Goal: Task Accomplishment & Management: Complete application form

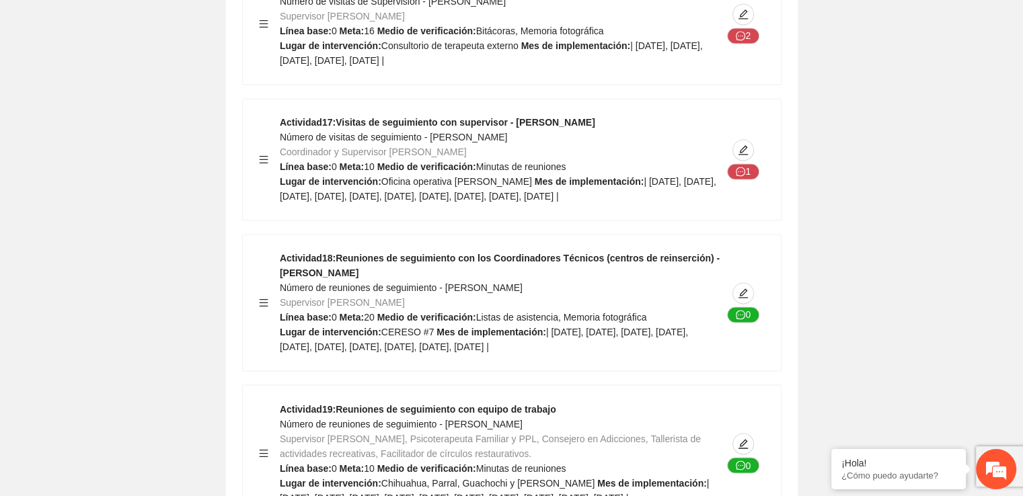
scroll to position [22628, 0]
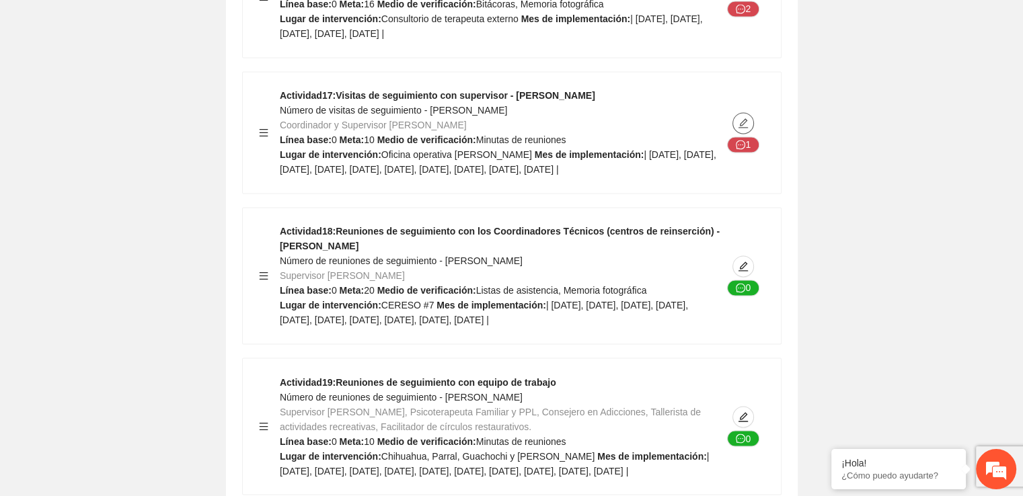
click at [750, 128] on span "edit" at bounding box center [743, 123] width 20 height 11
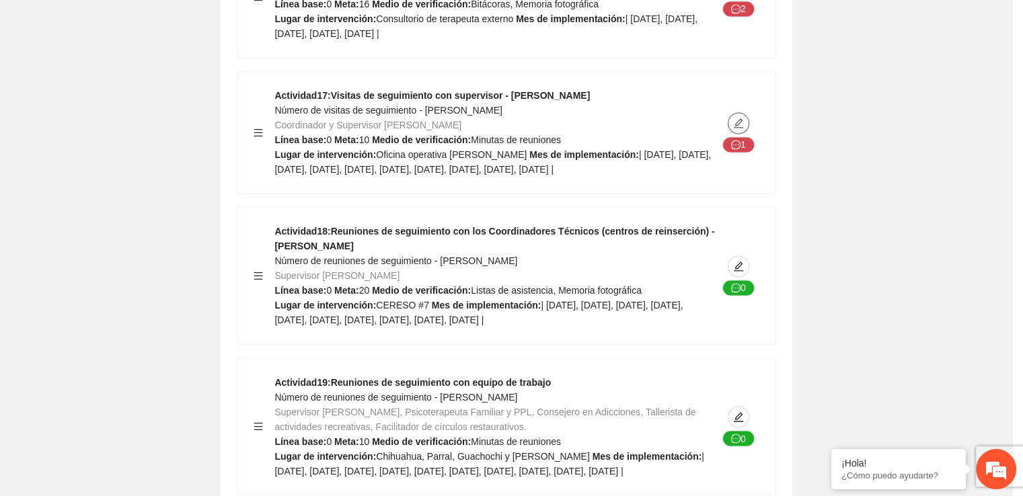
type textarea "**********"
type input "**********"
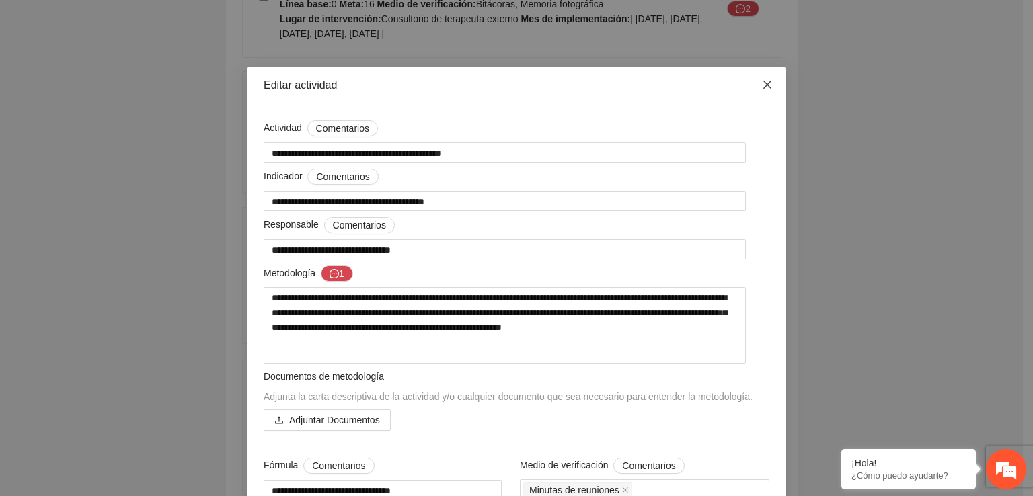
click at [762, 79] on span "Close" at bounding box center [767, 85] width 36 height 36
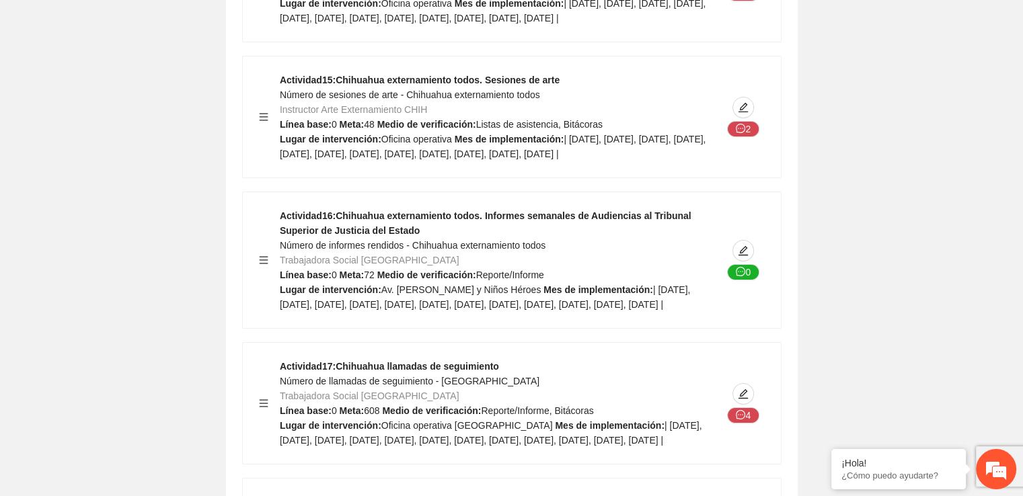
scroll to position [35465, 0]
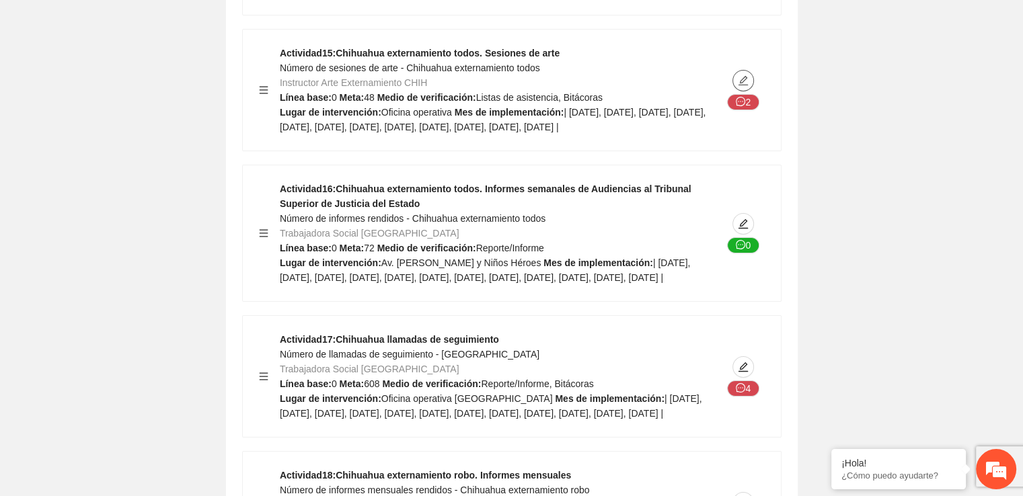
click at [745, 85] on icon "edit" at bounding box center [742, 80] width 9 height 9
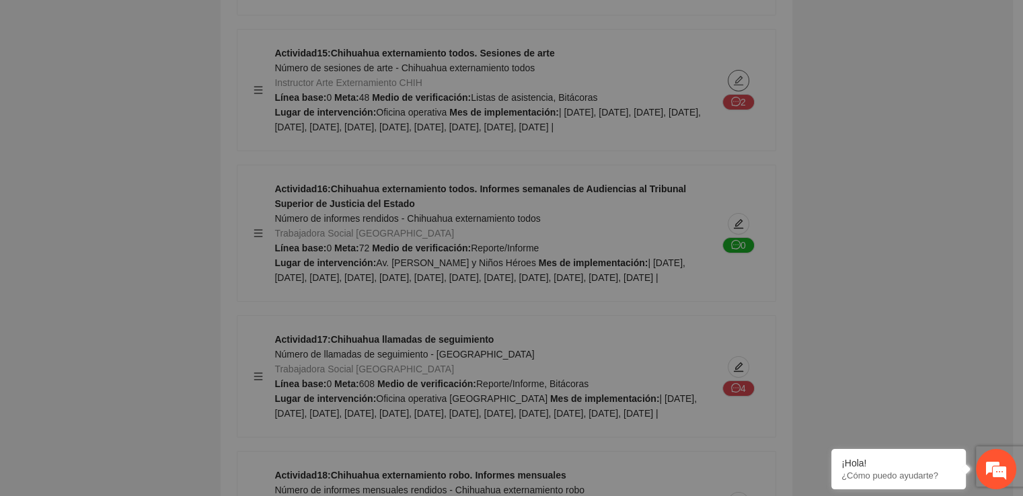
type textarea "**********"
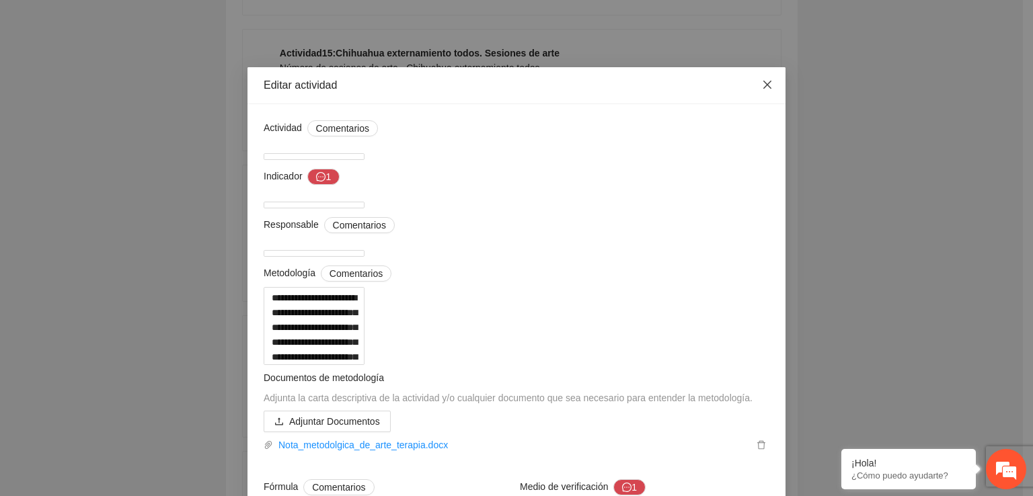
click at [766, 79] on span "Close" at bounding box center [767, 85] width 36 height 36
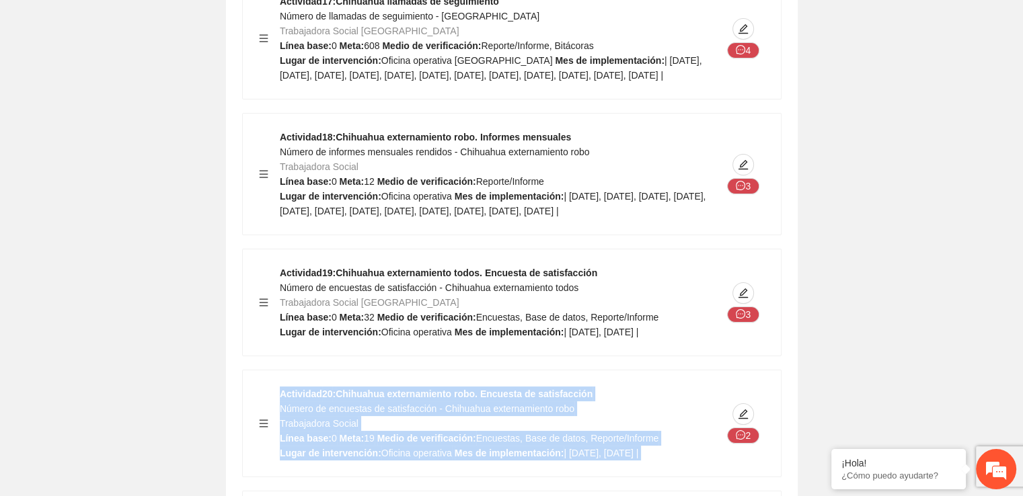
scroll to position [35806, 0]
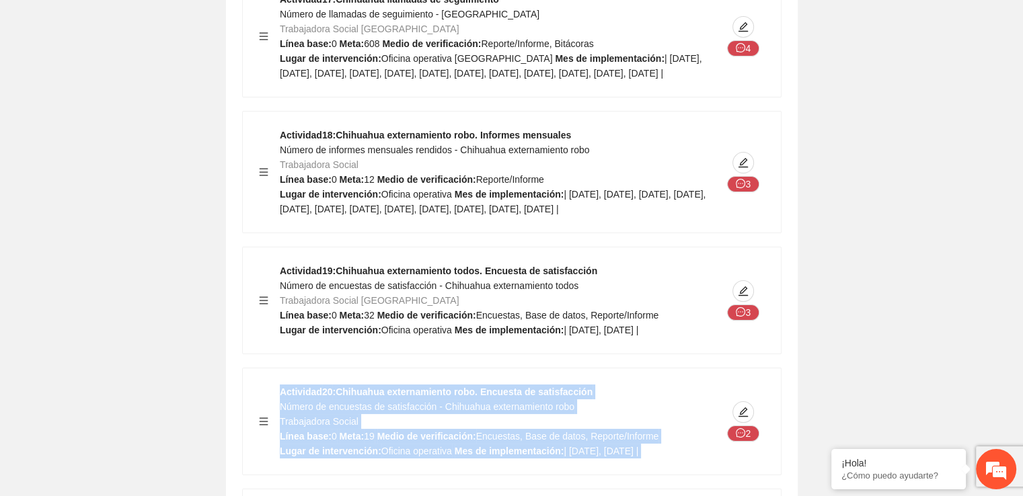
drag, startPoint x: 976, startPoint y: 485, endPoint x: 586, endPoint y: 213, distance: 475.6
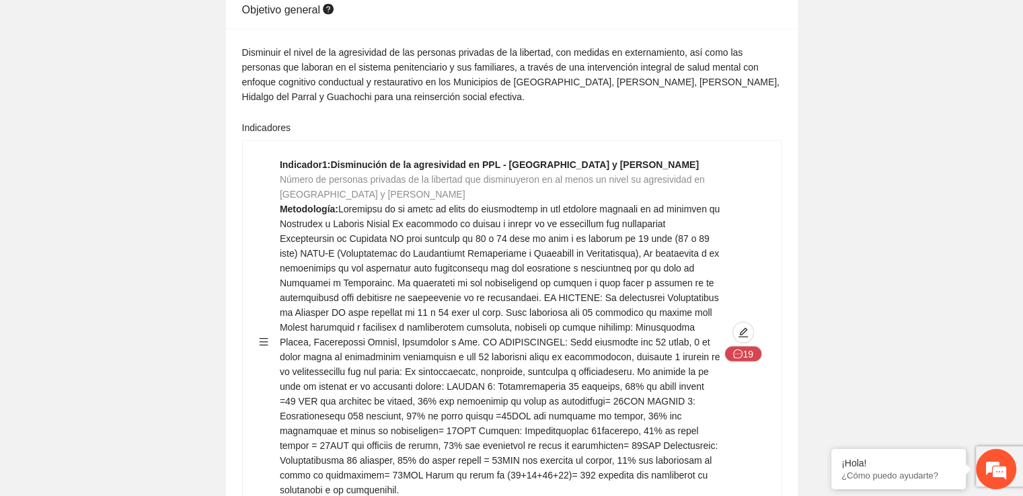
scroll to position [2626, 0]
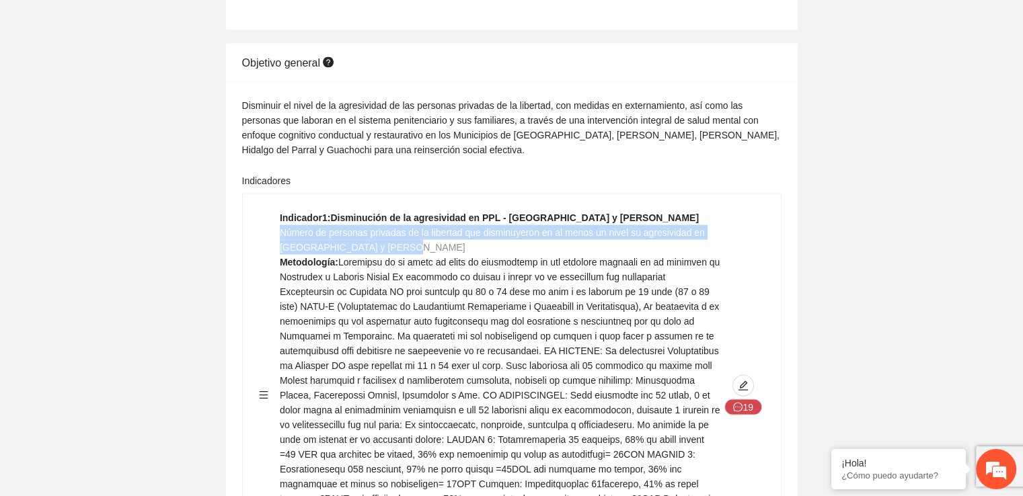
drag, startPoint x: 395, startPoint y: 214, endPoint x: 282, endPoint y: 204, distance: 114.0
click at [282, 210] on div "Indicador 1 : Disminución de la agresividad en PPL - [GEOGRAPHIC_DATA] y [PERSO…" at bounding box center [501, 395] width 442 height 370
copy span "Número de personas privadas de la libertad que disminuyeron en al menos un nive…"
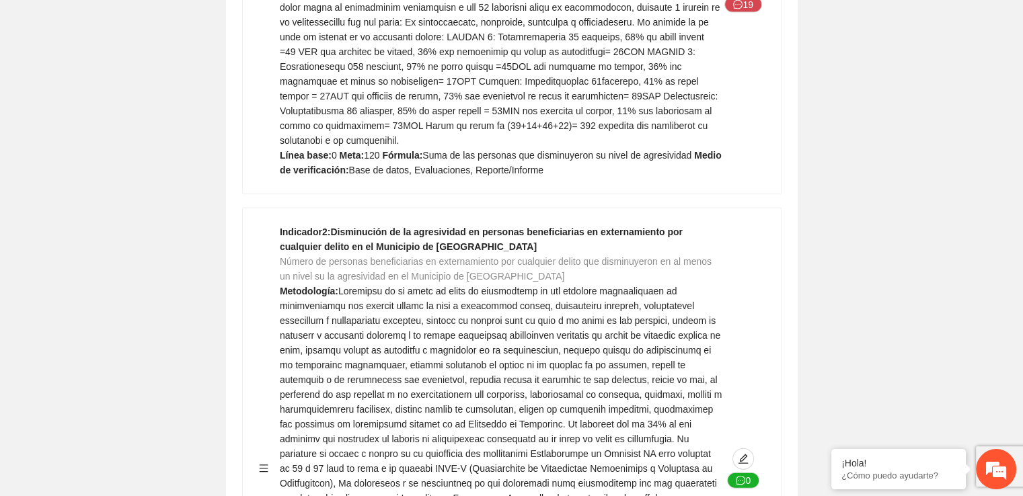
scroll to position [3056, 0]
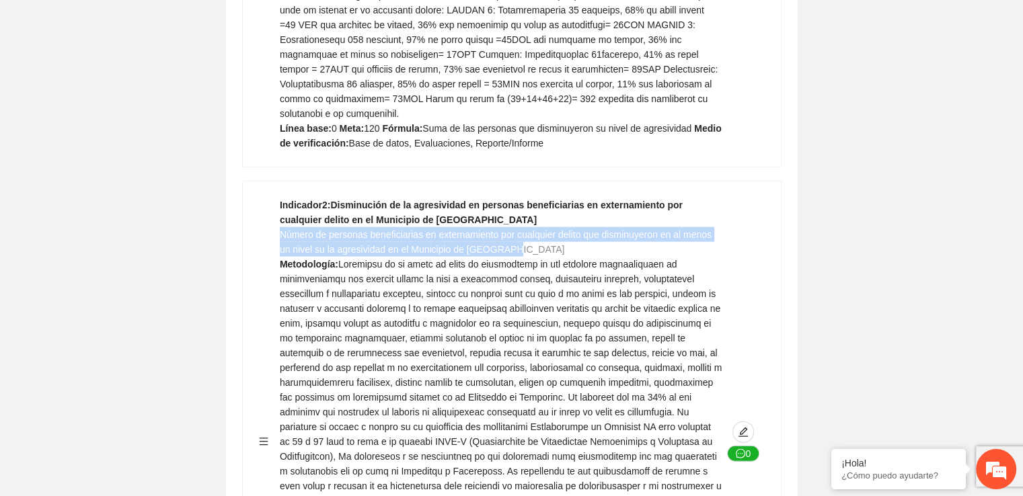
drag, startPoint x: 280, startPoint y: 186, endPoint x: 513, endPoint y: 207, distance: 234.2
click at [513, 207] on div "Indicador 2 : Disminución de la agresividad en personas beneficiarias en extern…" at bounding box center [501, 442] width 442 height 488
copy span "Número de personas beneficiarias en externamiento por cualquier delito que dism…"
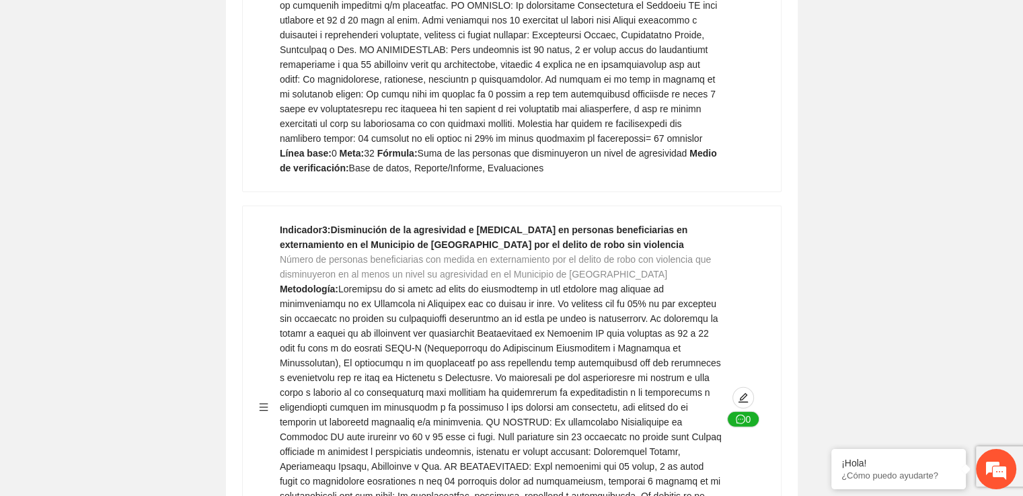
scroll to position [3593, 0]
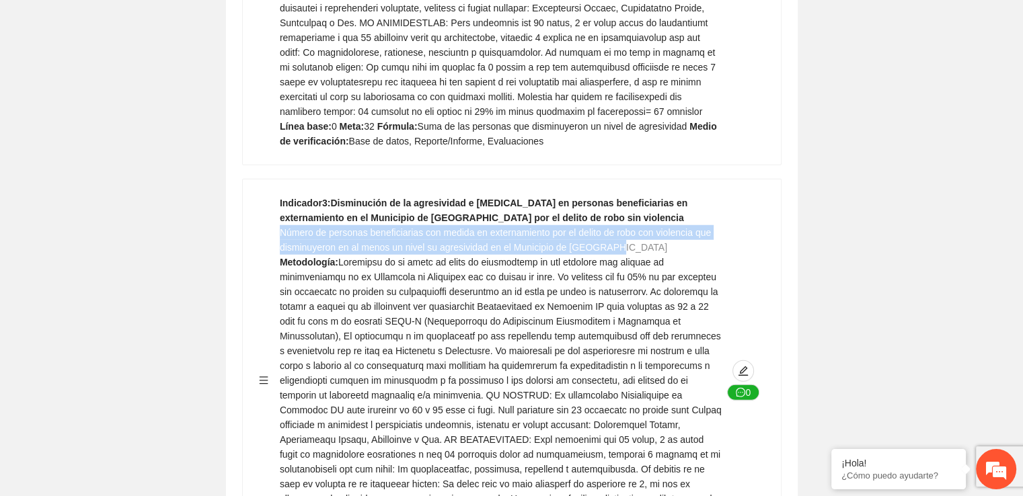
drag, startPoint x: 616, startPoint y: 202, endPoint x: 282, endPoint y: 190, distance: 334.4
click at [282, 196] on div "Indicador 3 : Disminución de la agresividad e [MEDICAL_DATA] en personas benefi…" at bounding box center [501, 381] width 442 height 370
copy span "Número de personas beneficiarias con medida en externamiento por el delito de r…"
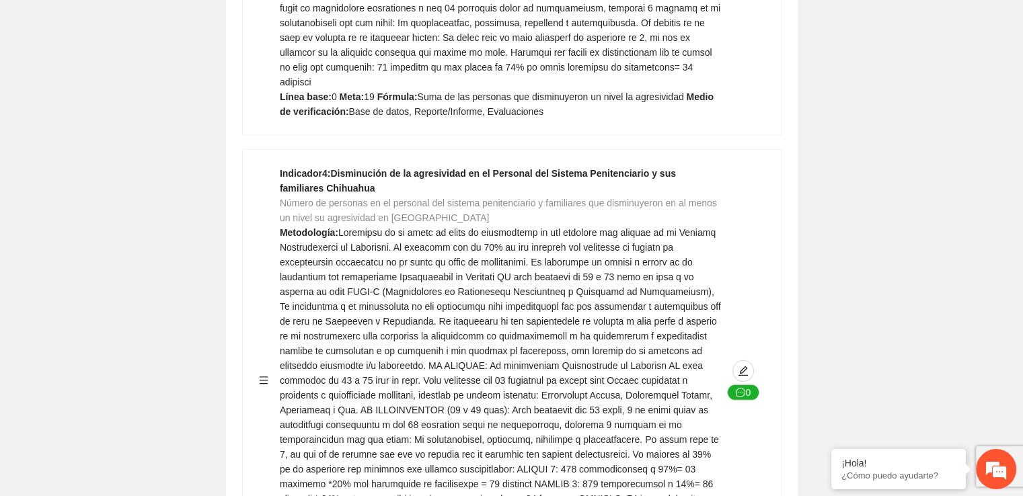
scroll to position [4049, 0]
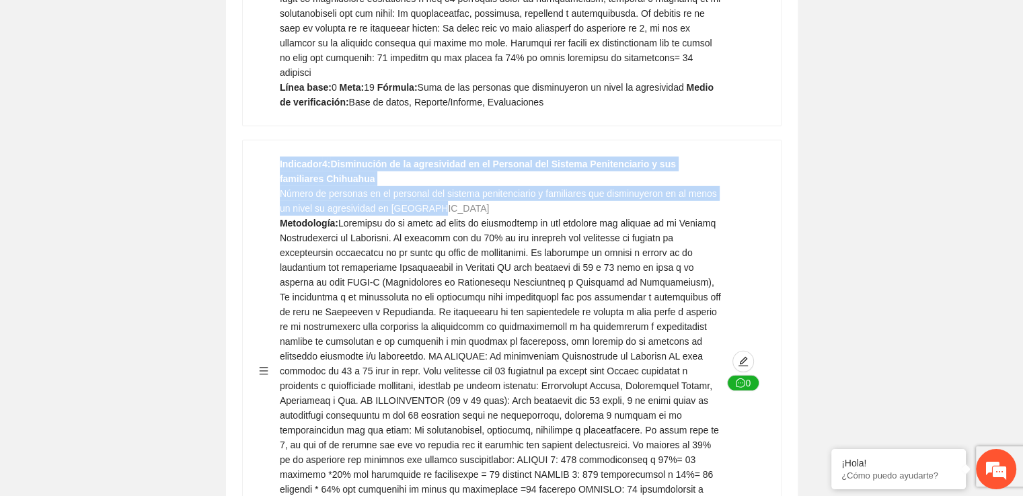
drag, startPoint x: 436, startPoint y: 143, endPoint x: 278, endPoint y: 136, distance: 157.5
click at [278, 157] on div "Indicador 4 : Disminución de la agresividad en el Personal del Sistema Penitenc…" at bounding box center [512, 371] width 506 height 429
click at [438, 157] on div "Indicador 4 : Disminución de la agresividad en el Personal del Sistema Penitenc…" at bounding box center [501, 371] width 442 height 429
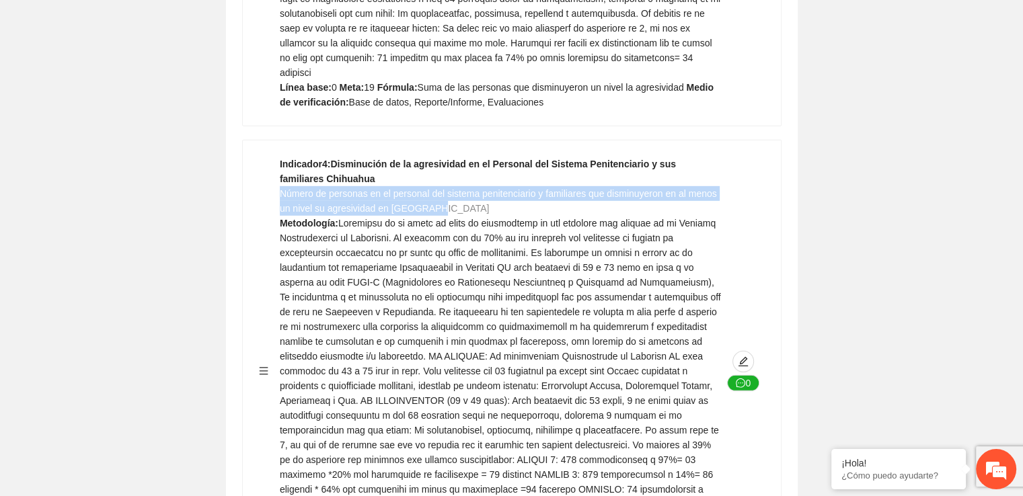
drag, startPoint x: 429, startPoint y: 145, endPoint x: 282, endPoint y: 136, distance: 147.5
click at [282, 188] on span "Número de personas en el personal del sistema penitenciario y familiares que di…" at bounding box center [498, 201] width 437 height 26
copy span "Número de personas en el personal del sistema penitenciario y familiares que di…"
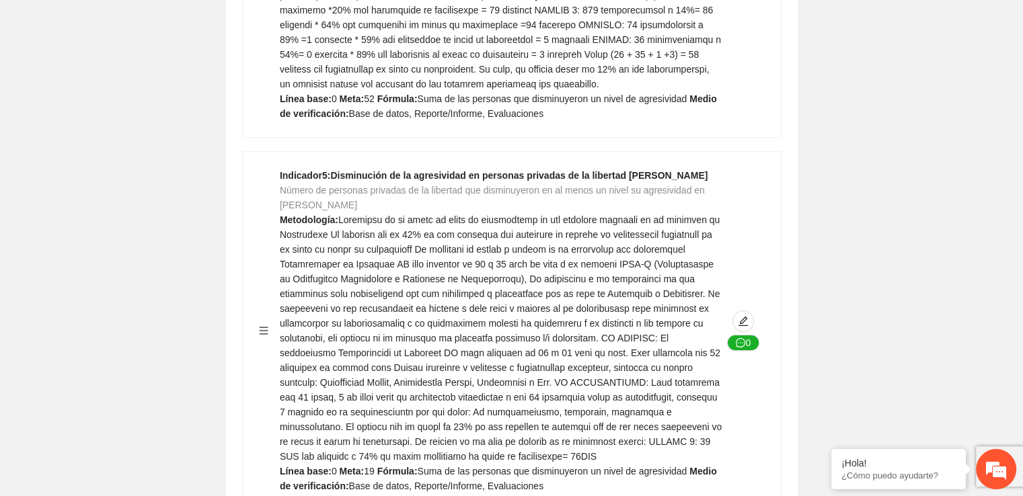
scroll to position [4523, 0]
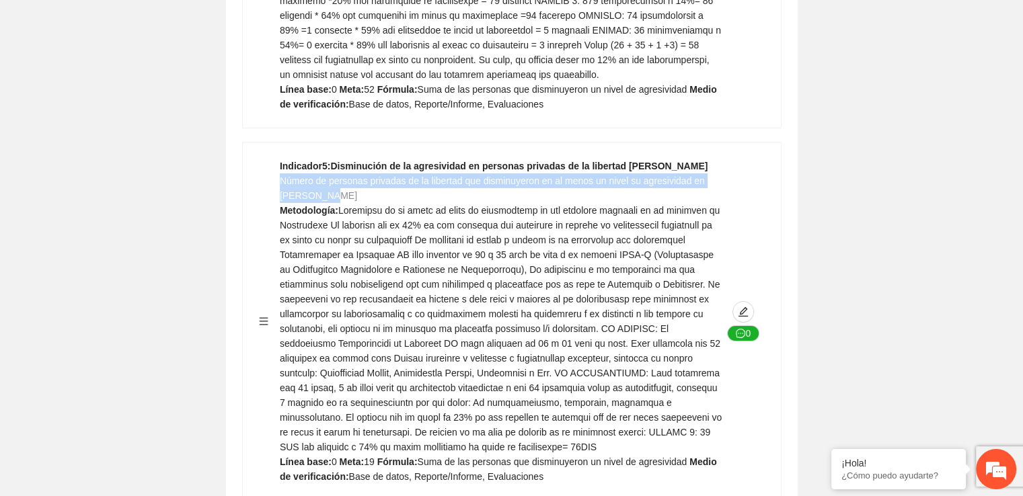
drag, startPoint x: 338, startPoint y: 135, endPoint x: 280, endPoint y: 124, distance: 58.8
click at [280, 159] on div "Indicador 5 : Disminución de la agresividad en personas privadas de la libertad…" at bounding box center [501, 321] width 442 height 325
copy span "Número de personas privadas de la libertad que disminuyeron en al menos un nive…"
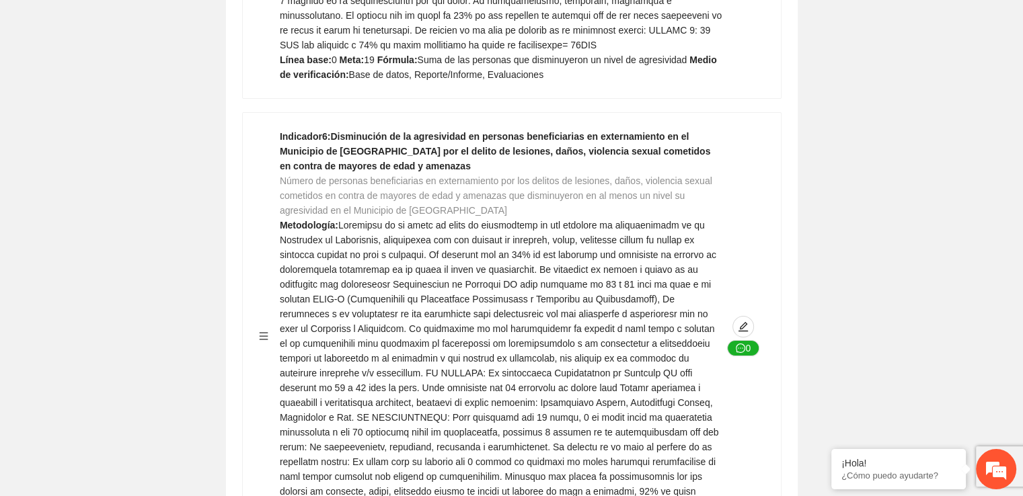
scroll to position [4934, 0]
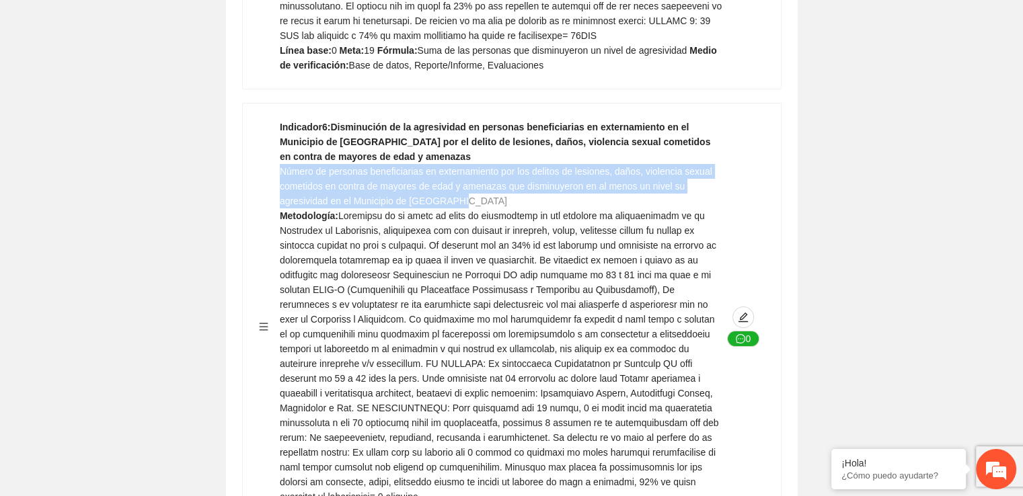
drag, startPoint x: 467, startPoint y: 140, endPoint x: 282, endPoint y: 114, distance: 186.7
click at [282, 120] on div "Indicador 6 : Disminución de la agresividad en personas beneficiarias en extern…" at bounding box center [501, 327] width 442 height 414
copy span "Número de personas beneficiarias en externamiento por los delitos de lesiones, …"
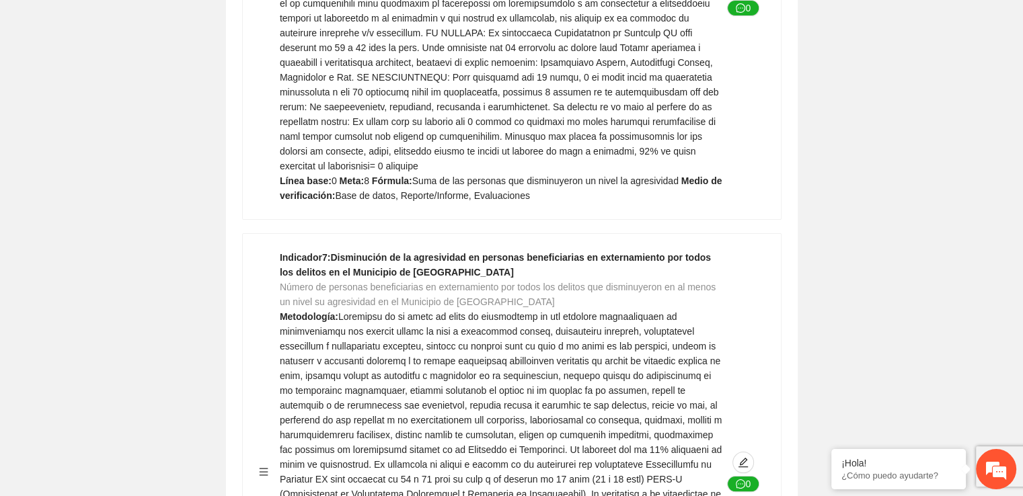
scroll to position [5282, 0]
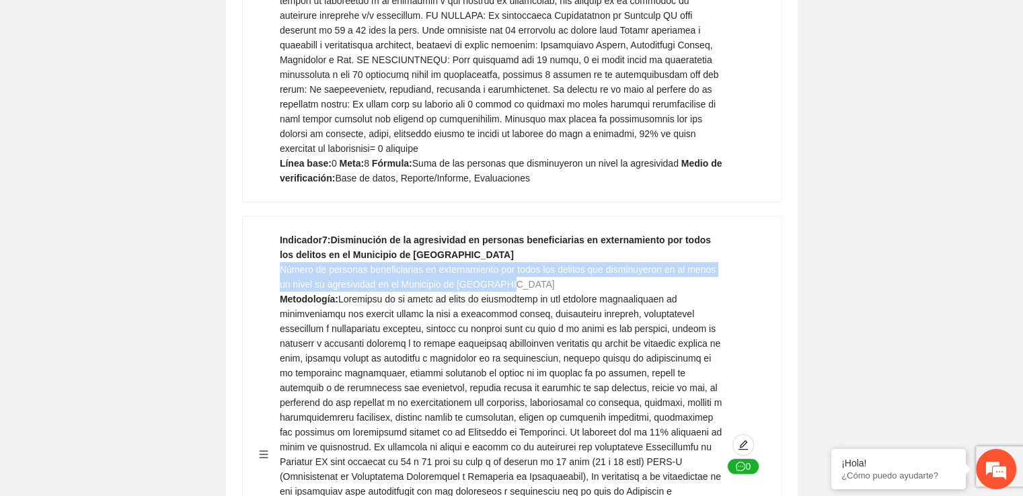
drag, startPoint x: 514, startPoint y: 221, endPoint x: 279, endPoint y: 210, distance: 235.6
click at [280, 233] on div "Indicador 7 : Disminución de la agresividad en personas beneficiarias en extern…" at bounding box center [501, 455] width 442 height 444
copy span "Número de personas beneficiarias en externamiento por todos los delitos que dis…"
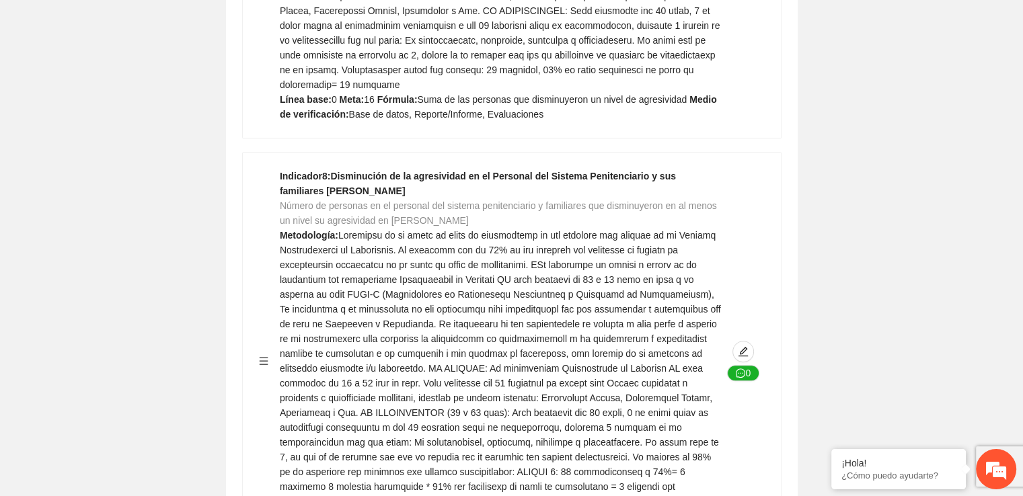
scroll to position [5900, 0]
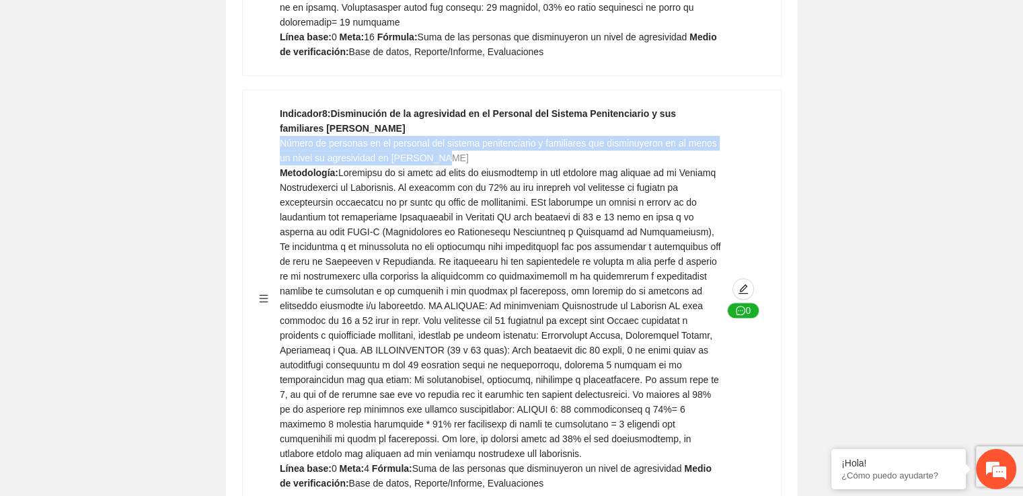
drag, startPoint x: 446, startPoint y: 80, endPoint x: 282, endPoint y: 69, distance: 164.4
click at [282, 106] on div "Indicador 8 : Disminución de la agresividad en el Personal del Sistema Penitenc…" at bounding box center [501, 298] width 442 height 385
copy span "Número de personas en el personal del sistema penitenciario y familiares que di…"
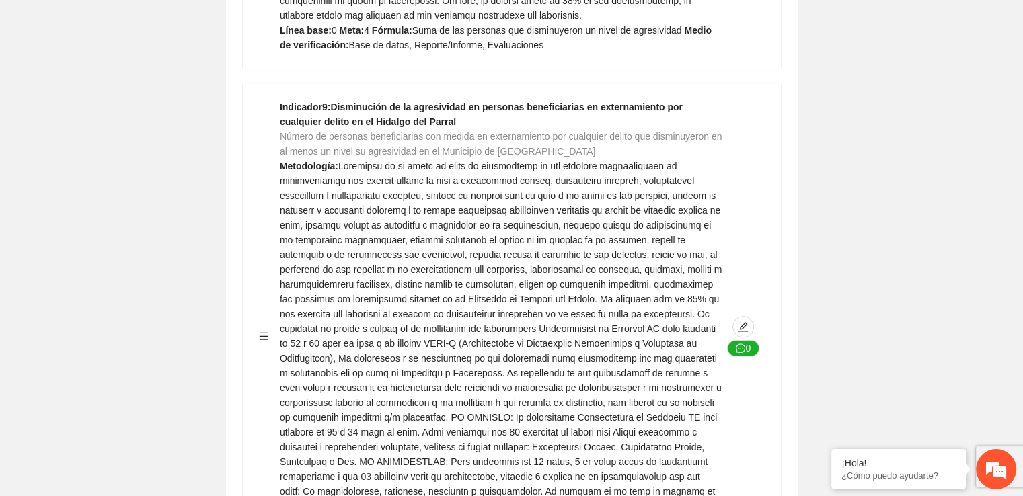
scroll to position [6392, 0]
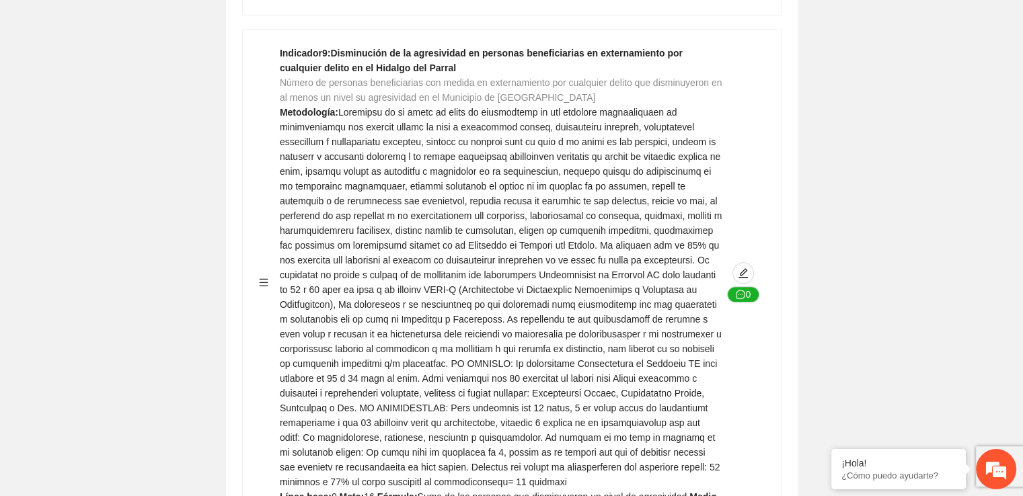
drag, startPoint x: 575, startPoint y: 17, endPoint x: 271, endPoint y: 11, distance: 303.9
click at [271, 46] on div "Indicador 9 : Disminución de la agresividad en personas beneficiarias en extern…" at bounding box center [512, 282] width 506 height 473
copy div "Indicador 9 : Disminución de la agresividad en personas beneficiarias en extern…"
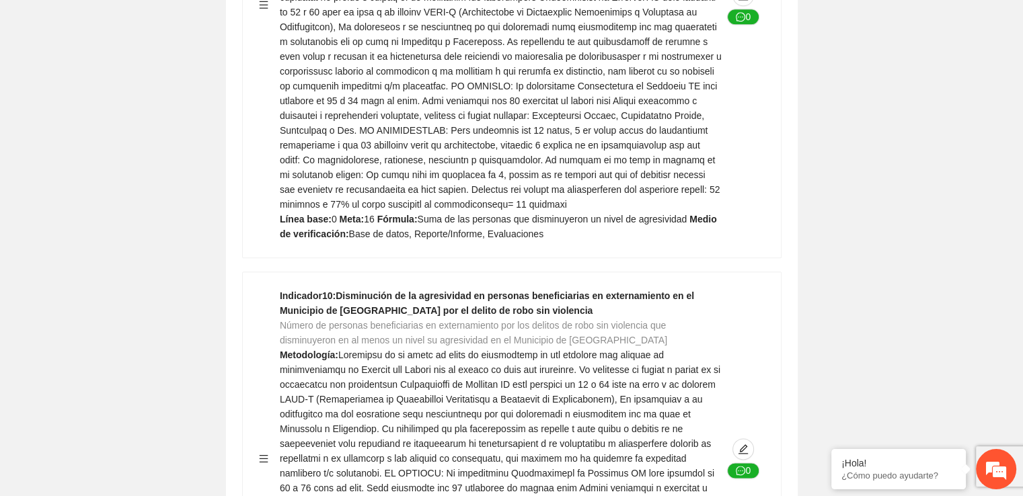
scroll to position [6731, 0]
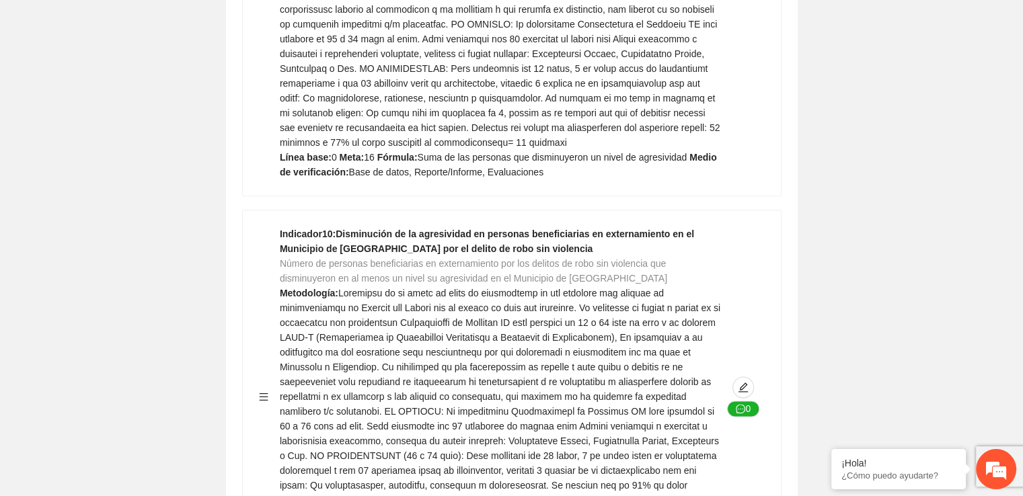
drag, startPoint x: 643, startPoint y: 200, endPoint x: 281, endPoint y: 190, distance: 361.8
click at [281, 227] on div "Indicador 10 : Disminución de la agresividad en personas beneficiarias en exter…" at bounding box center [501, 397] width 442 height 340
copy span "Número de personas beneficiarias en externamiento por los delitos de robo sin v…"
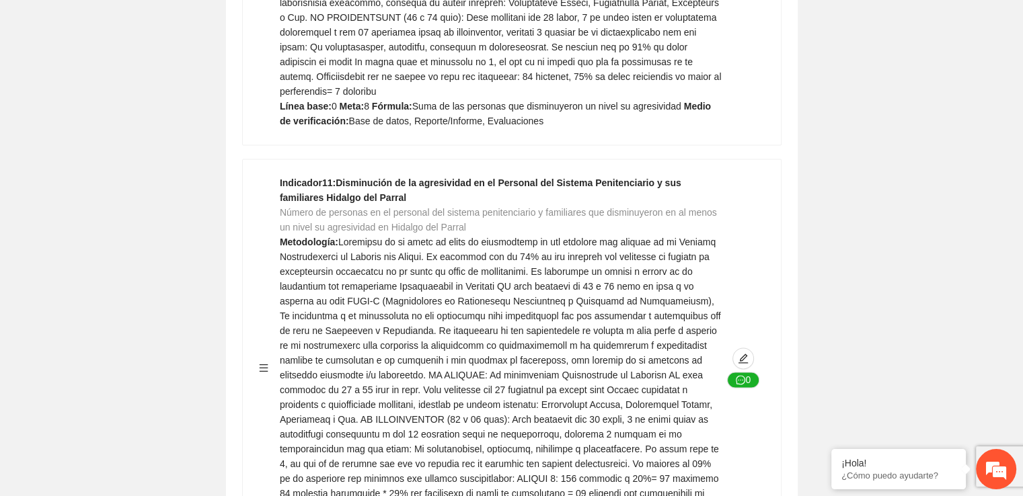
scroll to position [7197, 0]
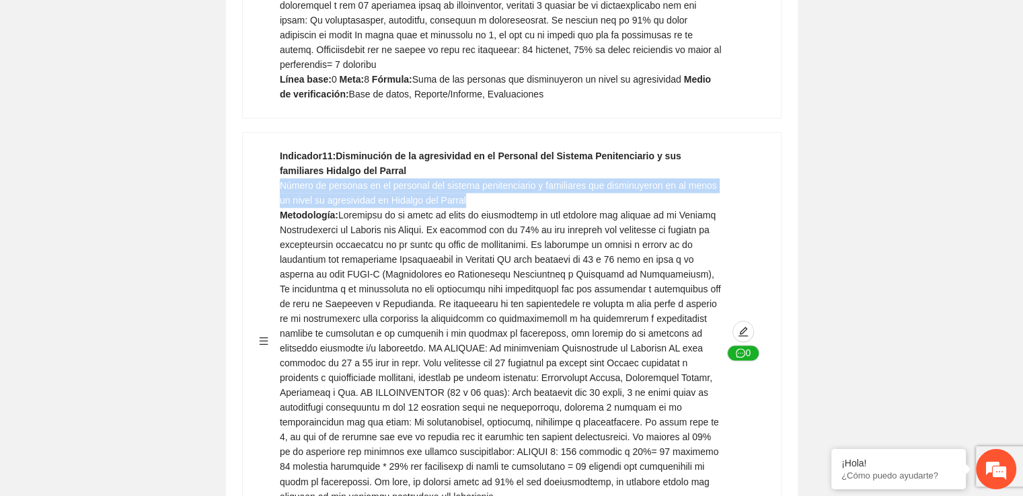
drag, startPoint x: 470, startPoint y: 107, endPoint x: 279, endPoint y: 95, distance: 191.3
click at [280, 149] on div "Indicador 11 : Disminución de la agresividad en el Personal del Sistema Peniten…" at bounding box center [501, 341] width 442 height 385
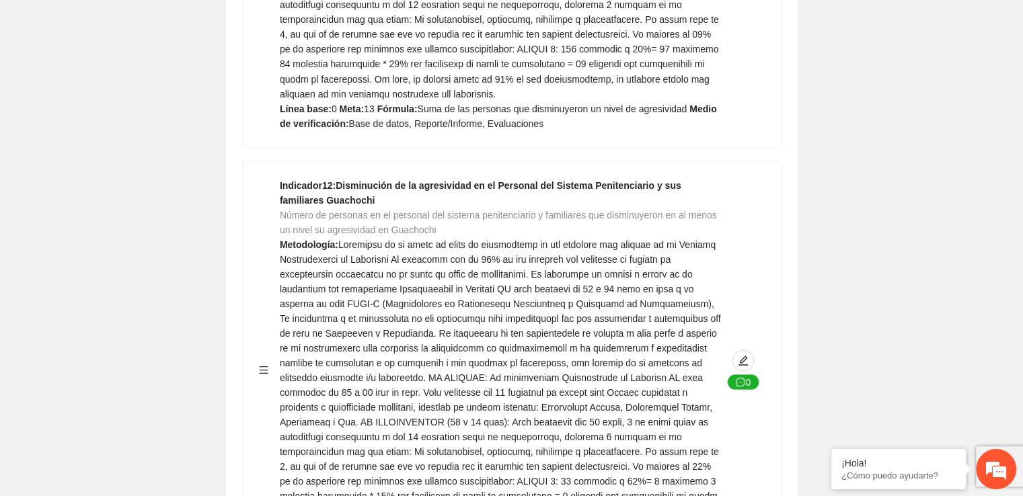
scroll to position [7644, 0]
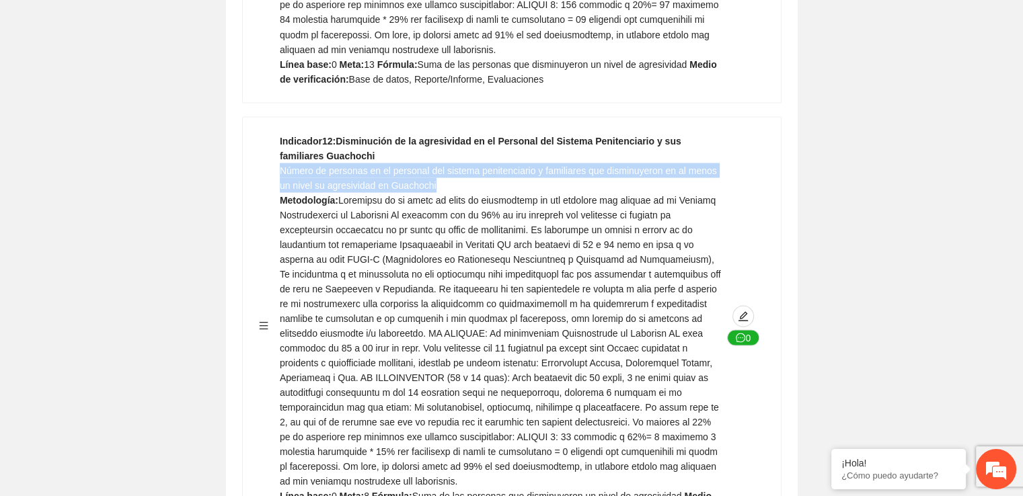
drag, startPoint x: 437, startPoint y: 92, endPoint x: 280, endPoint y: 80, distance: 157.1
click at [280, 133] on div "Indicador 12 : Disminución de la agresividad en el Personal del Sistema Peniten…" at bounding box center [501, 325] width 442 height 385
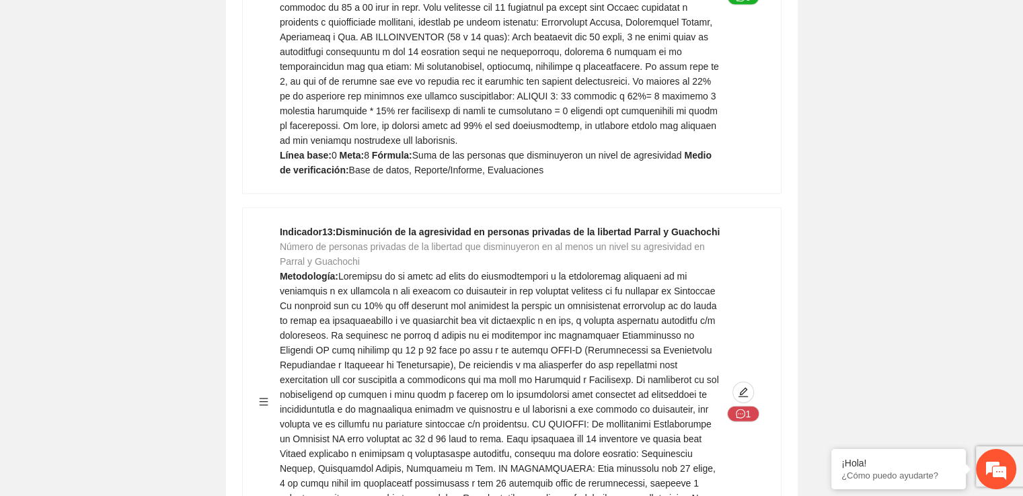
scroll to position [8011, 0]
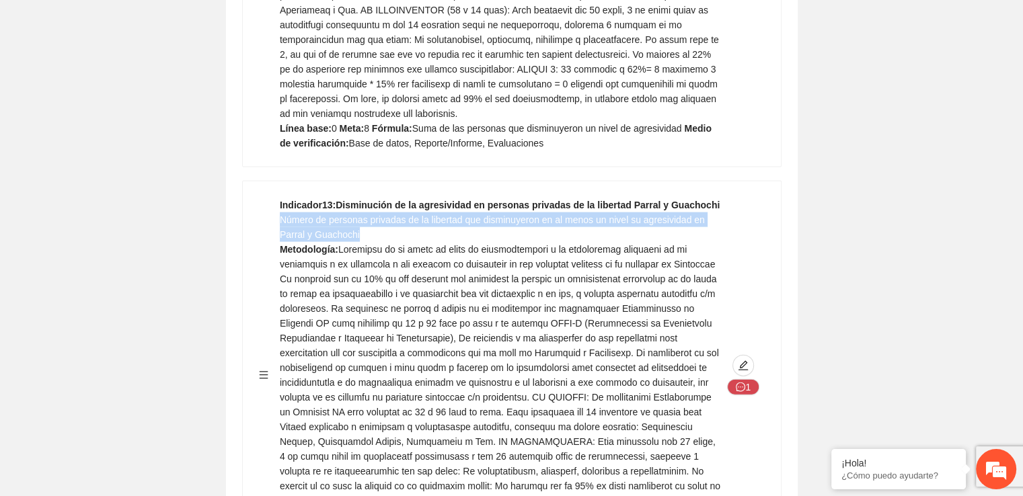
drag, startPoint x: 366, startPoint y: 143, endPoint x: 281, endPoint y: 132, distance: 85.5
click at [281, 198] on div "Indicador 13 : Disminución de la agresividad en personas privadas de la liberta…" at bounding box center [501, 375] width 442 height 355
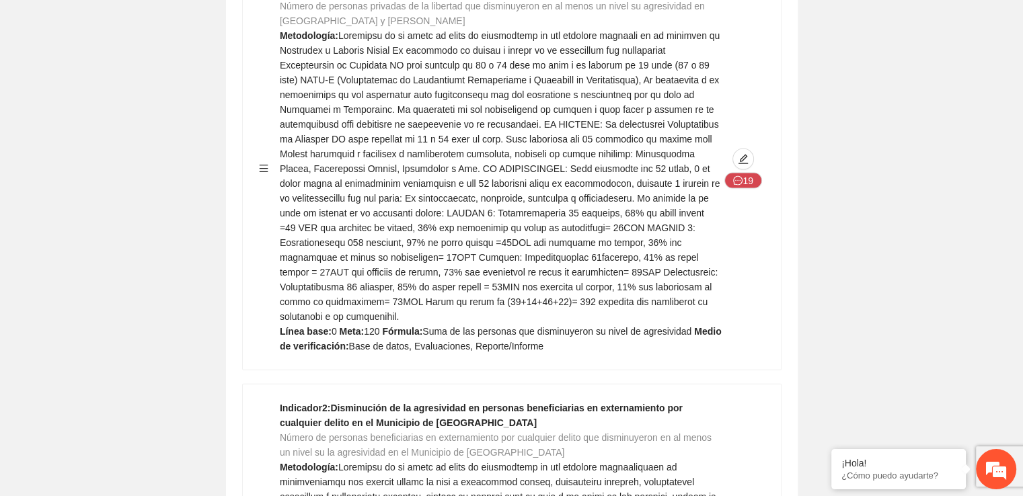
scroll to position [2800, 0]
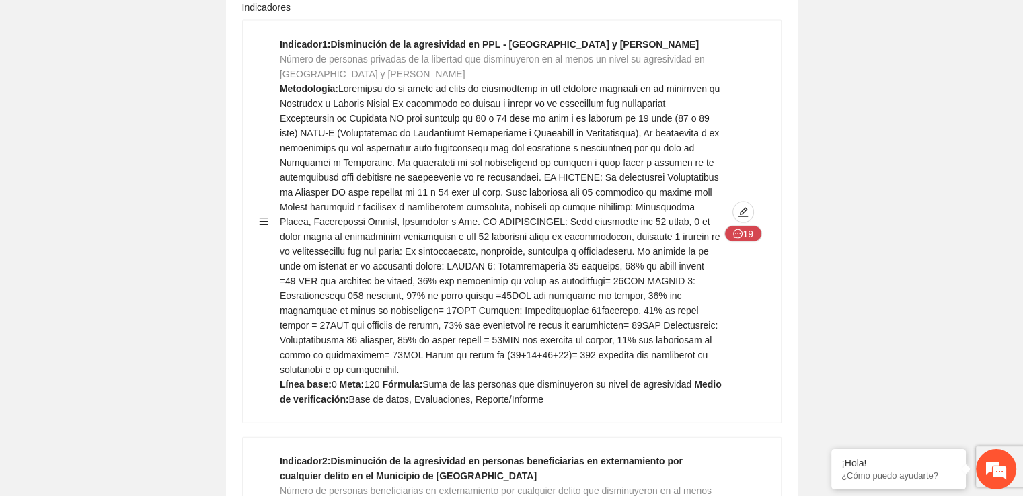
click at [538, 283] on span at bounding box center [500, 229] width 440 height 292
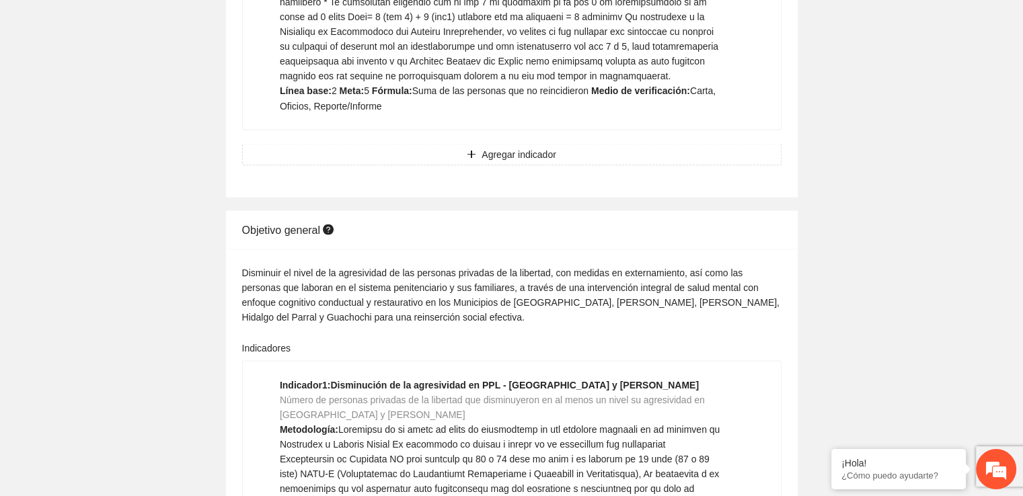
scroll to position [2512, 0]
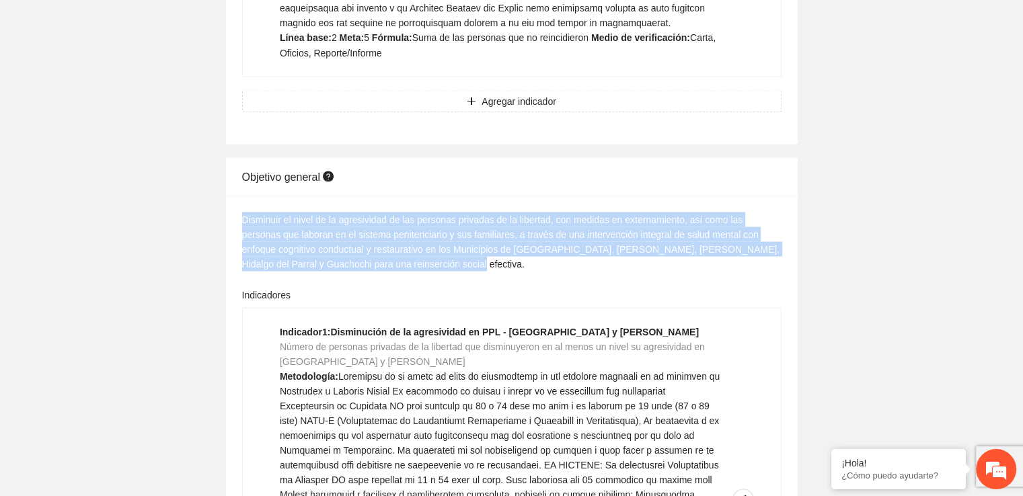
drag, startPoint x: 388, startPoint y: 232, endPoint x: 241, endPoint y: 192, distance: 152.0
click at [242, 212] on div "Disminuir el nivel de la agresividad de las personas privadas de la libertad, c…" at bounding box center [511, 241] width 539 height 59
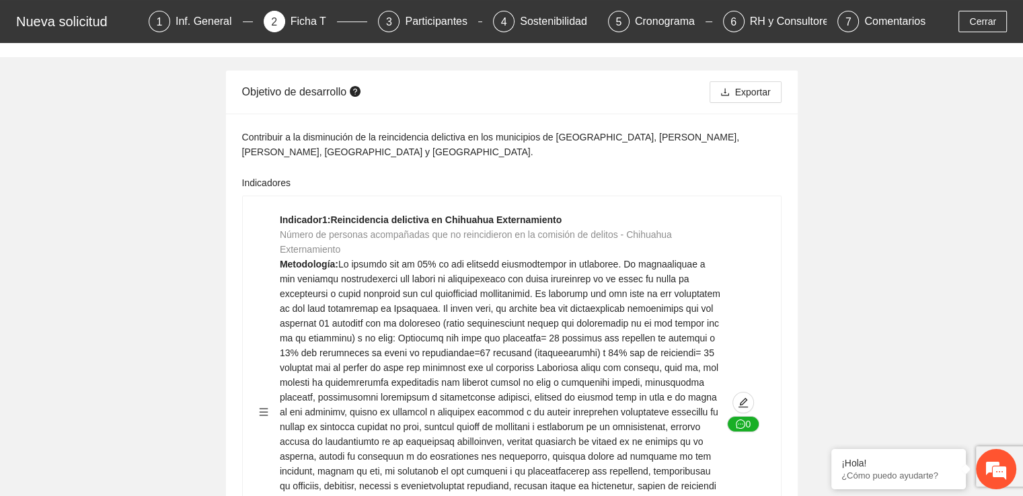
scroll to position [0, 0]
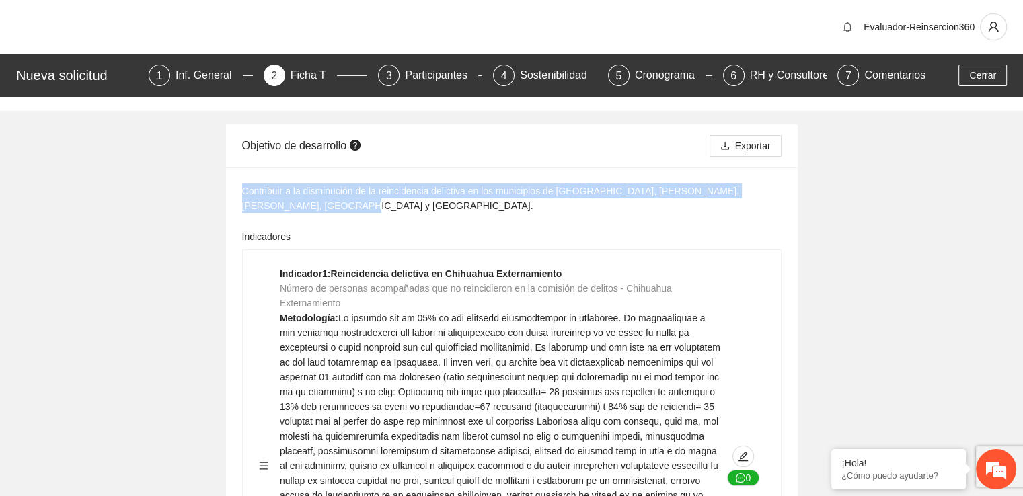
drag, startPoint x: 295, startPoint y: 207, endPoint x: 235, endPoint y: 194, distance: 61.2
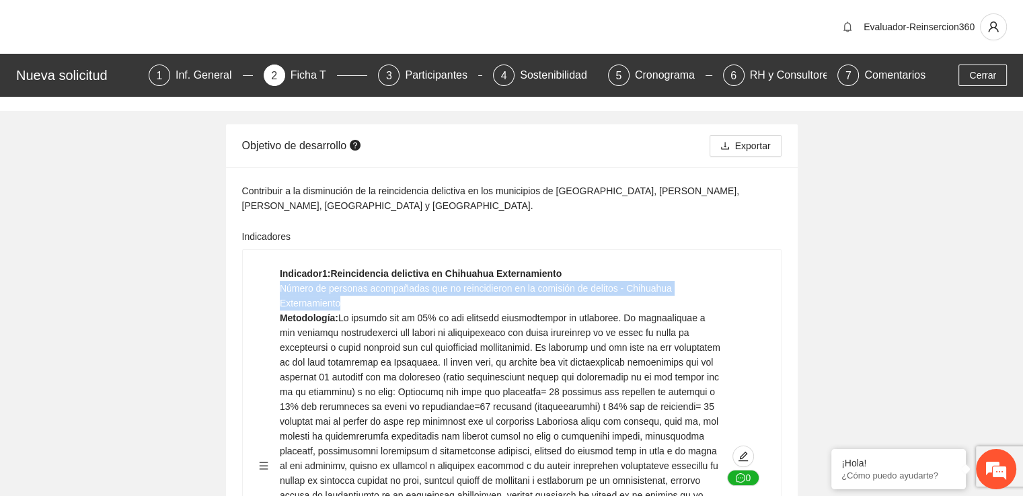
drag, startPoint x: 348, startPoint y: 309, endPoint x: 282, endPoint y: 293, distance: 67.0
click at [282, 293] on div "Indicador 1 : Reincidencia delictiva en Chihuahua Externamiento Número de perso…" at bounding box center [501, 465] width 442 height 399
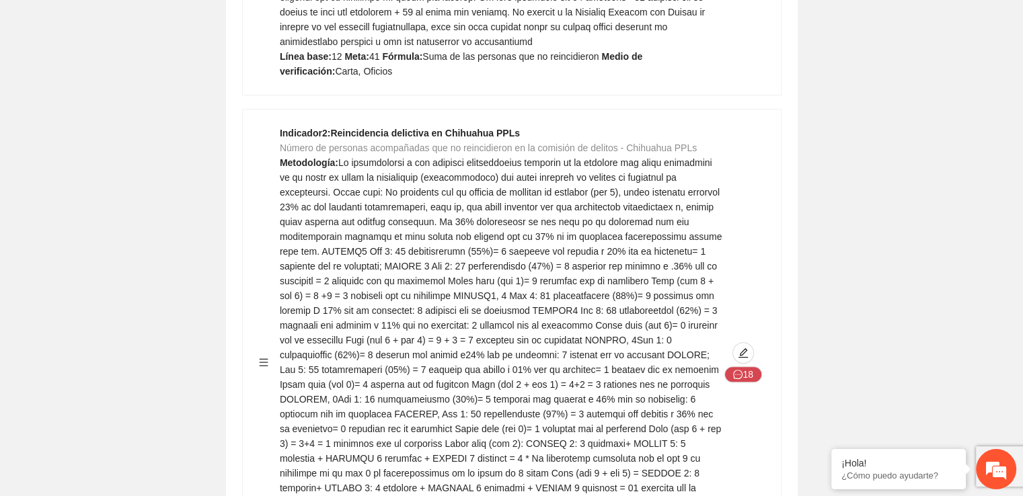
scroll to position [599, 0]
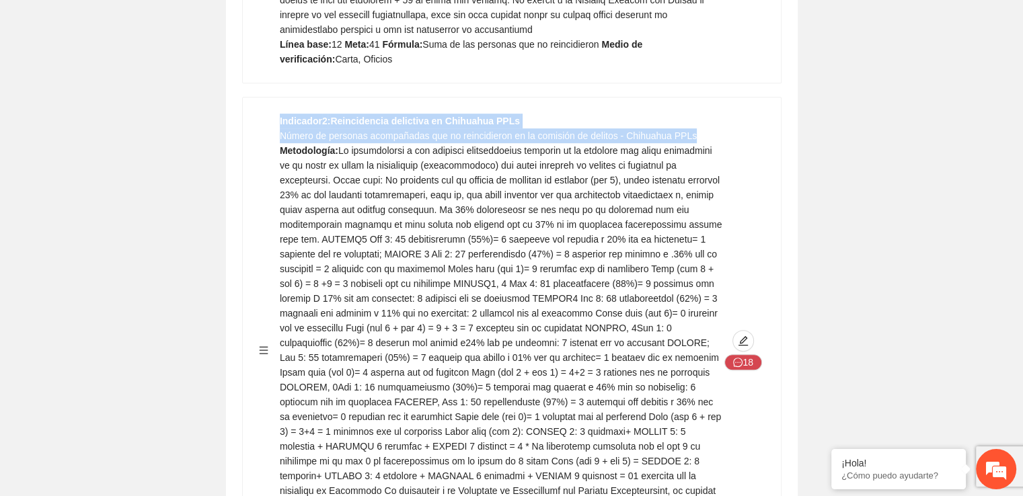
drag, startPoint x: 699, startPoint y: 132, endPoint x: 278, endPoint y: 137, distance: 421.6
click at [278, 137] on div "Indicador 2 : Reincidencia delictiva en Chihuahua PPLs Número de personas acomp…" at bounding box center [512, 350] width 506 height 473
click at [282, 139] on span "Número de personas acompañadas que no reincidieron en la comisión de delitos - …" at bounding box center [488, 135] width 417 height 11
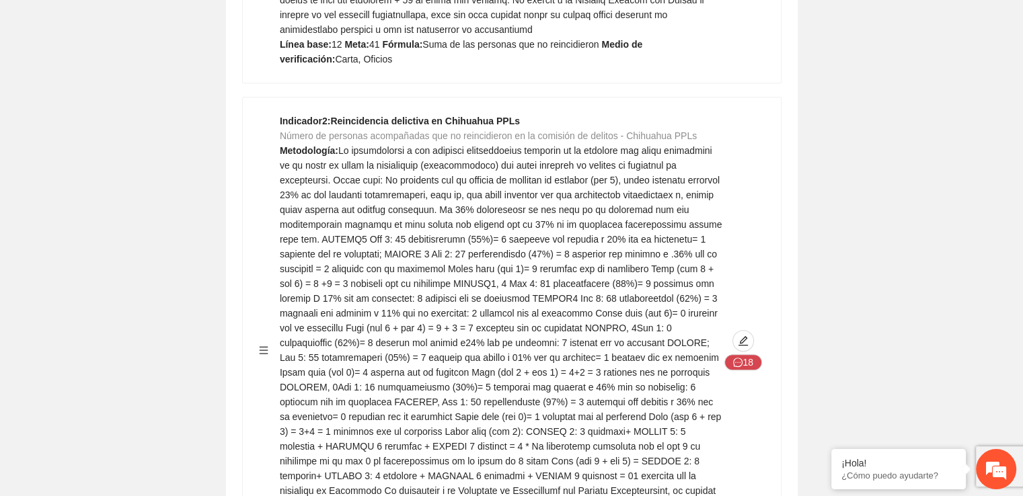
click at [278, 136] on div at bounding box center [269, 350] width 21 height 473
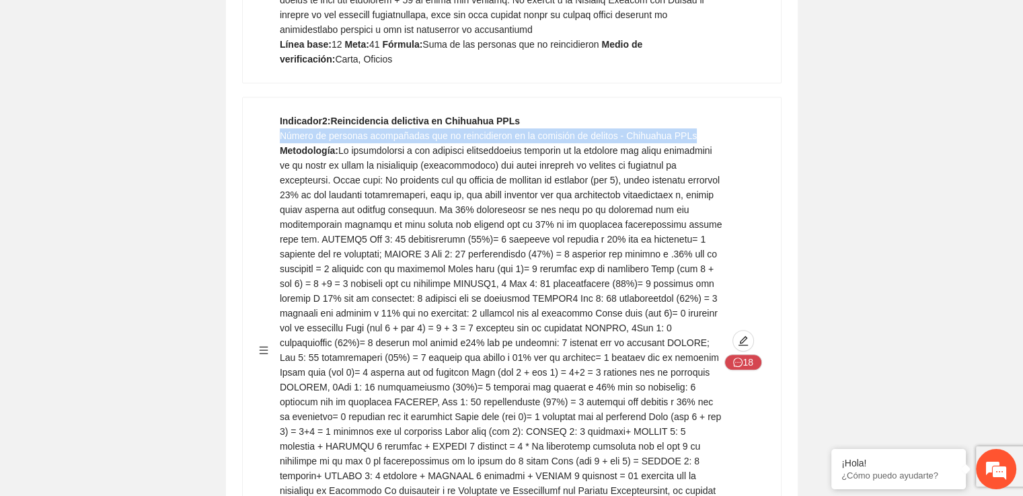
drag, startPoint x: 280, startPoint y: 137, endPoint x: 705, endPoint y: 131, distance: 424.3
click at [705, 131] on div "Indicador 2 : Reincidencia delictiva en Chihuahua PPLs Número de personas acomp…" at bounding box center [501, 350] width 442 height 473
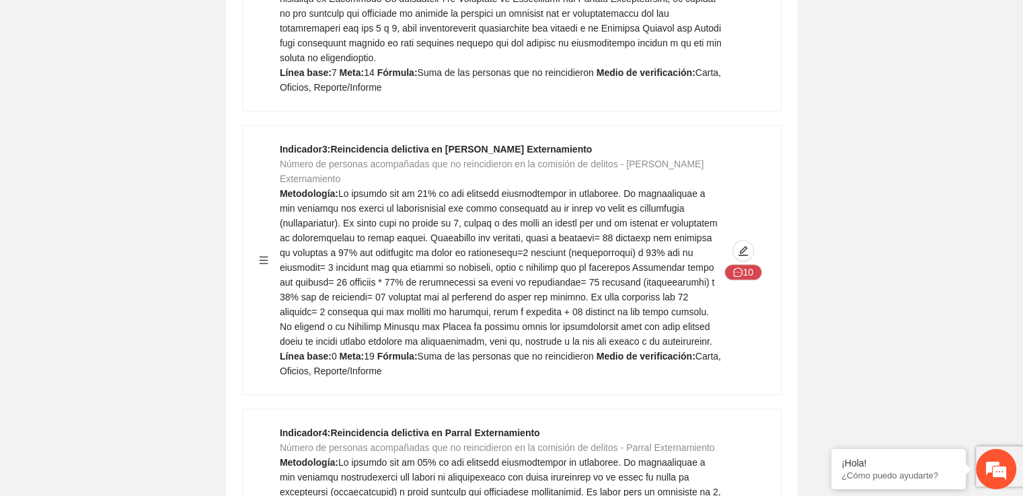
scroll to position [1127, 0]
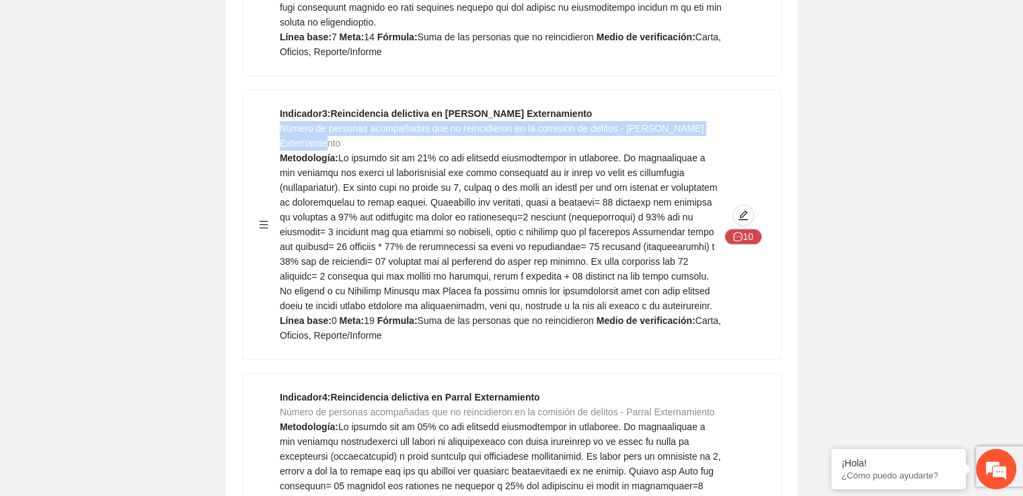
drag, startPoint x: 341, startPoint y: 129, endPoint x: 282, endPoint y: 119, distance: 60.0
click at [282, 119] on div "Indicador 3 : Reincidencia delictiva en [PERSON_NAME] Externamiento Número de p…" at bounding box center [501, 224] width 442 height 237
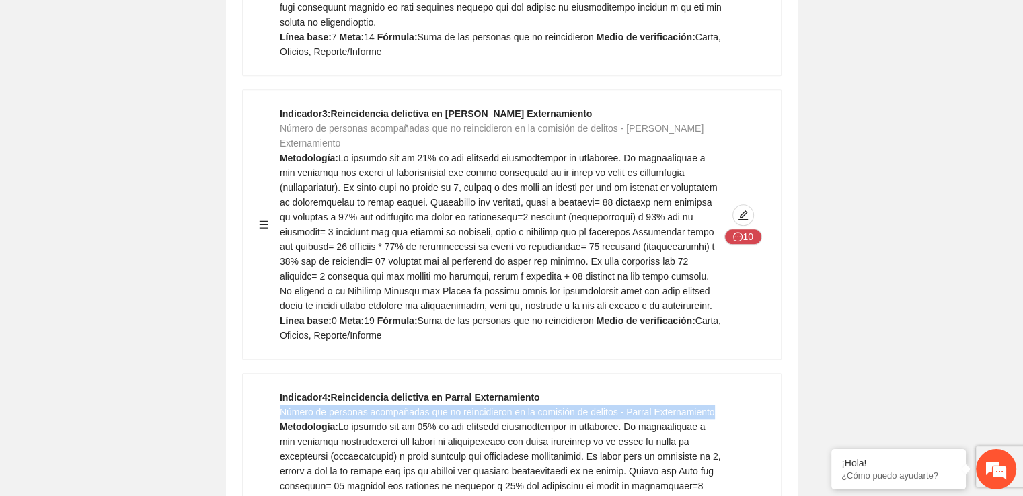
drag, startPoint x: 700, startPoint y: 411, endPoint x: 280, endPoint y: 414, distance: 420.2
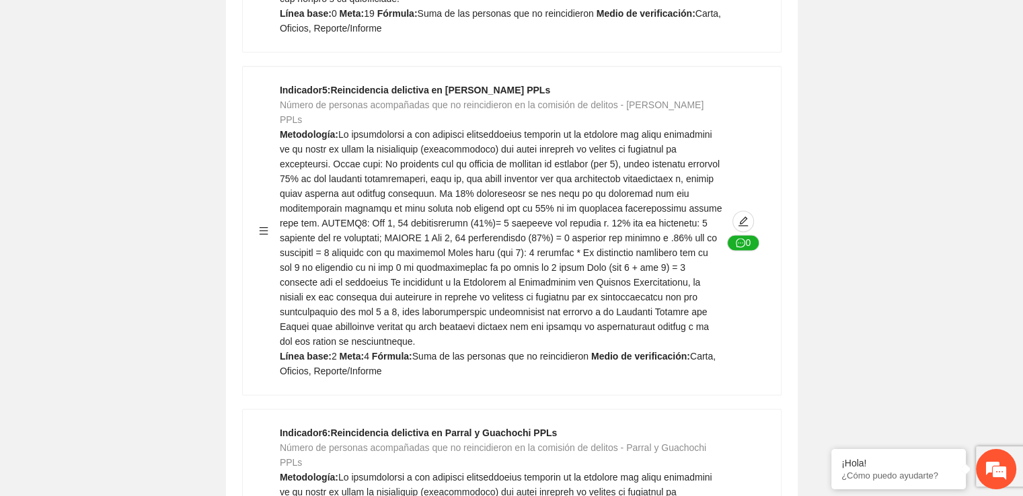
scroll to position [1896, 0]
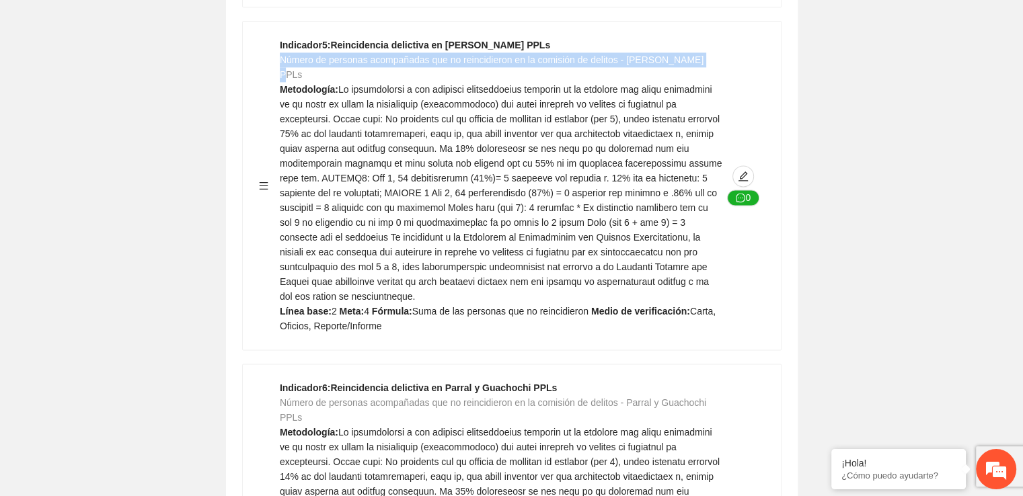
drag, startPoint x: 701, startPoint y: 43, endPoint x: 282, endPoint y: 49, distance: 418.2
click at [282, 49] on div "Indicador 5 : Reincidencia delictiva en [PERSON_NAME] PPLs Número de personas a…" at bounding box center [501, 186] width 442 height 296
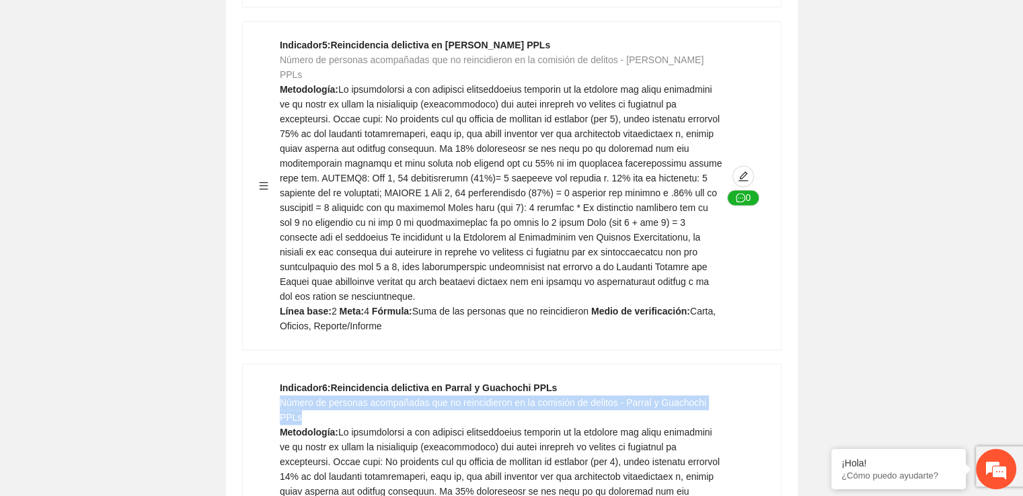
drag, startPoint x: 300, startPoint y: 385, endPoint x: 281, endPoint y: 376, distance: 21.0
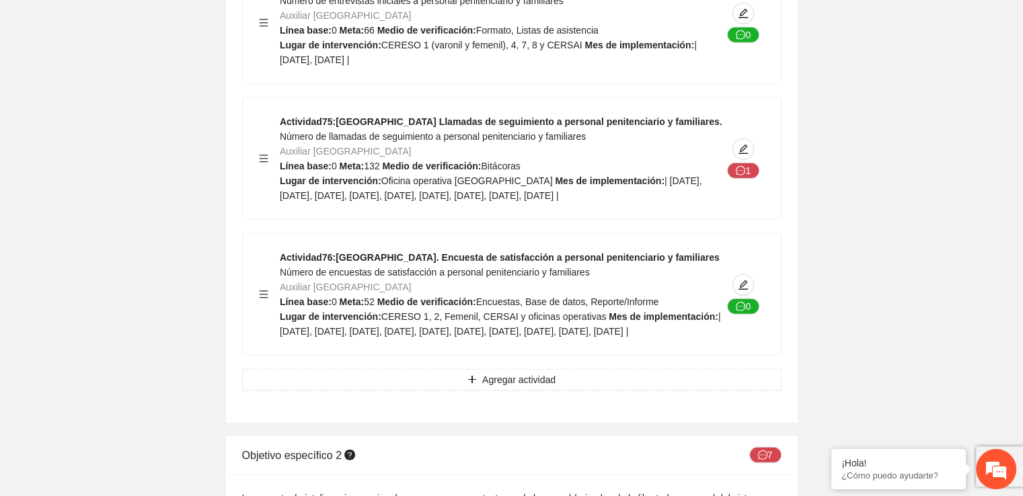
scroll to position [19231, 0]
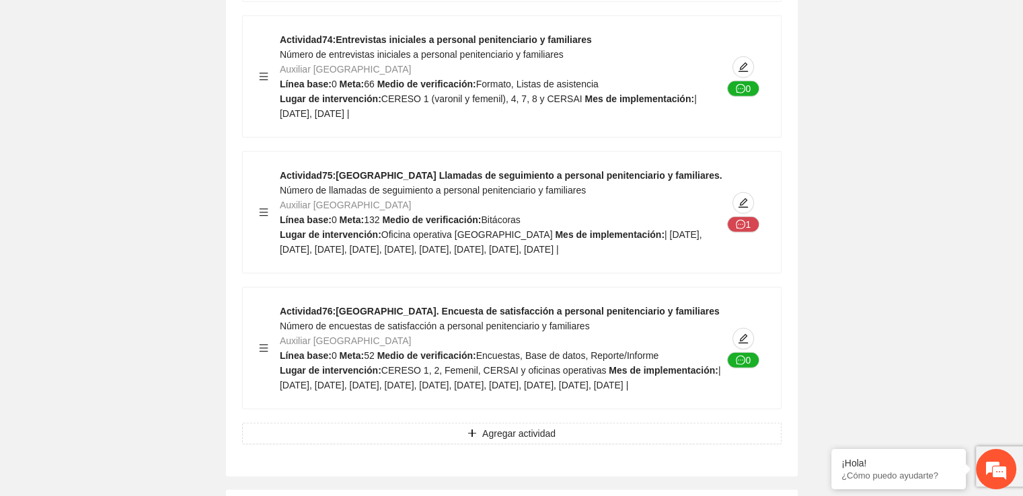
click at [411, 137] on div "Actividad 74 : Entrevistas iniciales a personal penitenciario y familiares Núme…" at bounding box center [512, 76] width 538 height 121
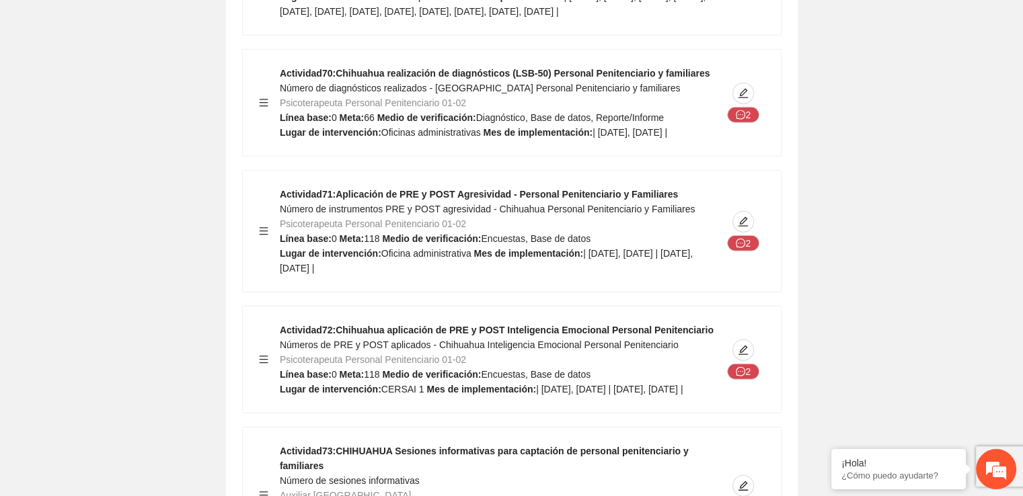
scroll to position [18714, 0]
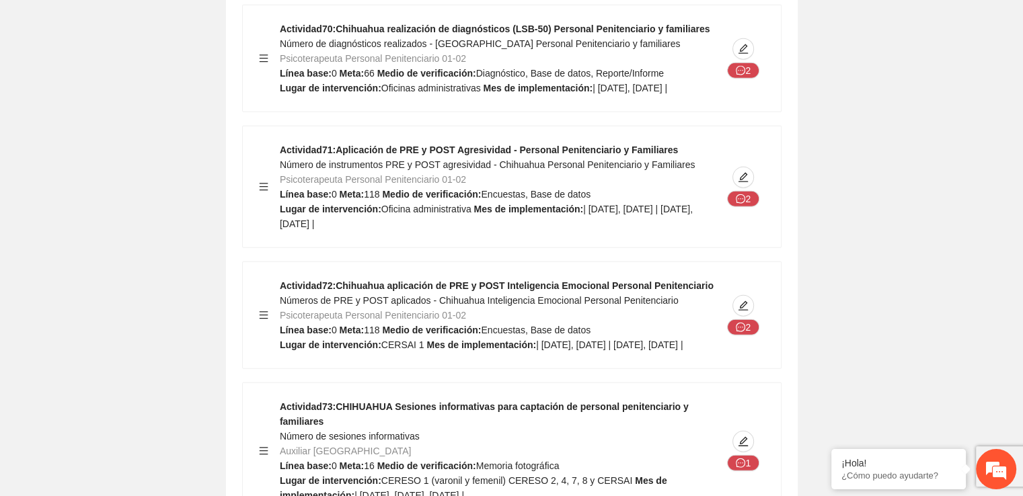
click at [579, 291] on strong "Actividad 72 : Chihuahua aplicación de PRE y POST Inteligencia Emocional Person…" at bounding box center [497, 285] width 434 height 11
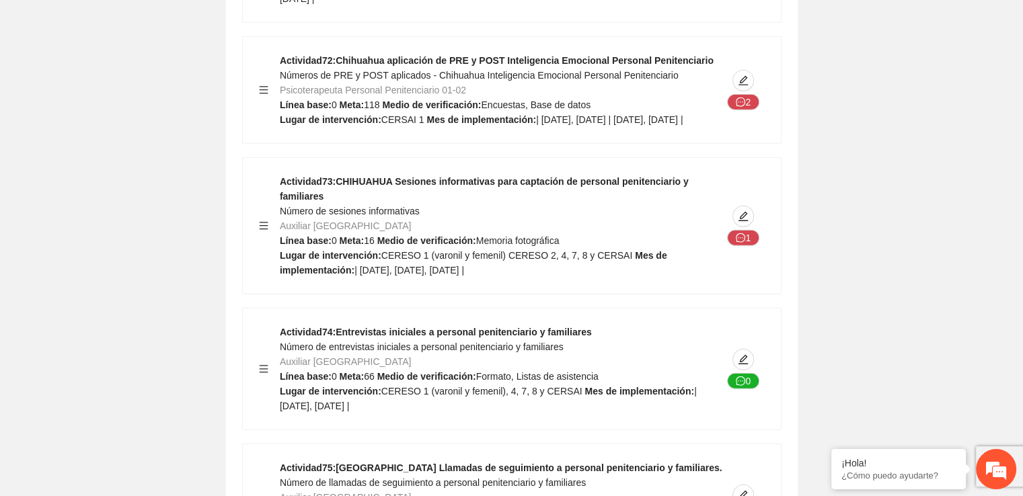
scroll to position [18946, 0]
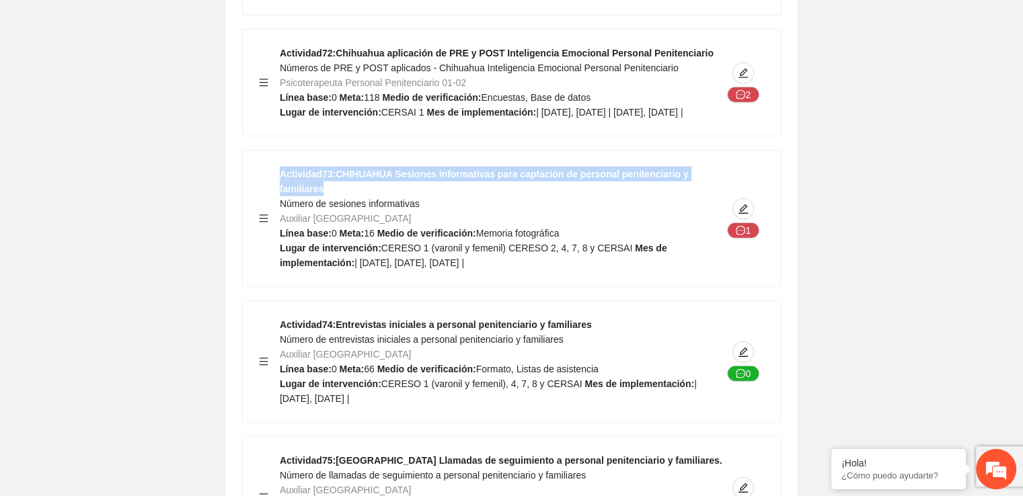
drag, startPoint x: 280, startPoint y: 251, endPoint x: 715, endPoint y: 251, distance: 435.7
click at [715, 251] on div "Actividad 73 : CHIHUAHUA Sesiones informativas para captación de personal penit…" at bounding box center [501, 219] width 442 height 104
drag, startPoint x: 422, startPoint y: 267, endPoint x: 278, endPoint y: 270, distance: 144.6
click at [278, 270] on div "Actividad 73 : CHIHUAHUA Sesiones informativas para captación de personal penit…" at bounding box center [512, 219] width 506 height 104
click at [280, 209] on span "Número de sesiones informativas" at bounding box center [350, 203] width 140 height 11
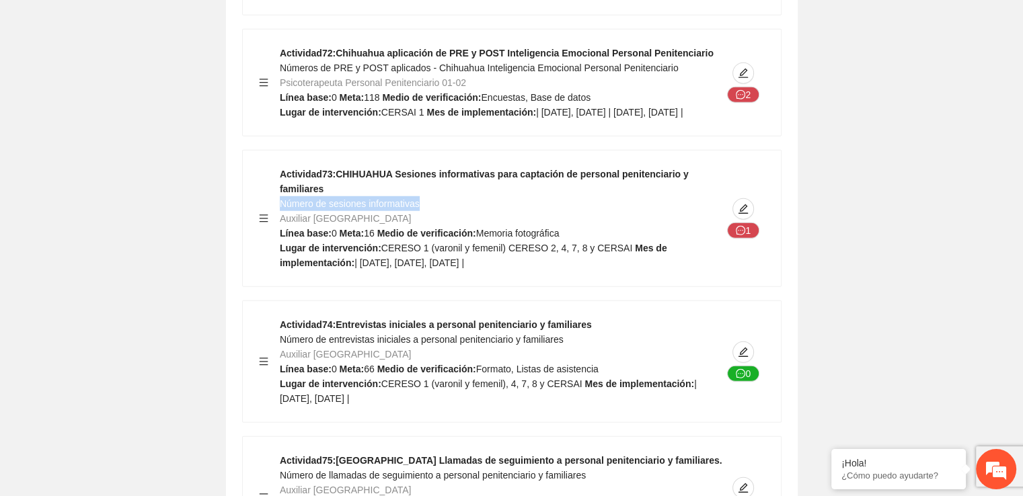
drag, startPoint x: 280, startPoint y: 270, endPoint x: 420, endPoint y: 270, distance: 139.8
click at [420, 270] on div "Actividad 73 : CHIHUAHUA Sesiones informativas para captación de personal penit…" at bounding box center [501, 219] width 442 height 104
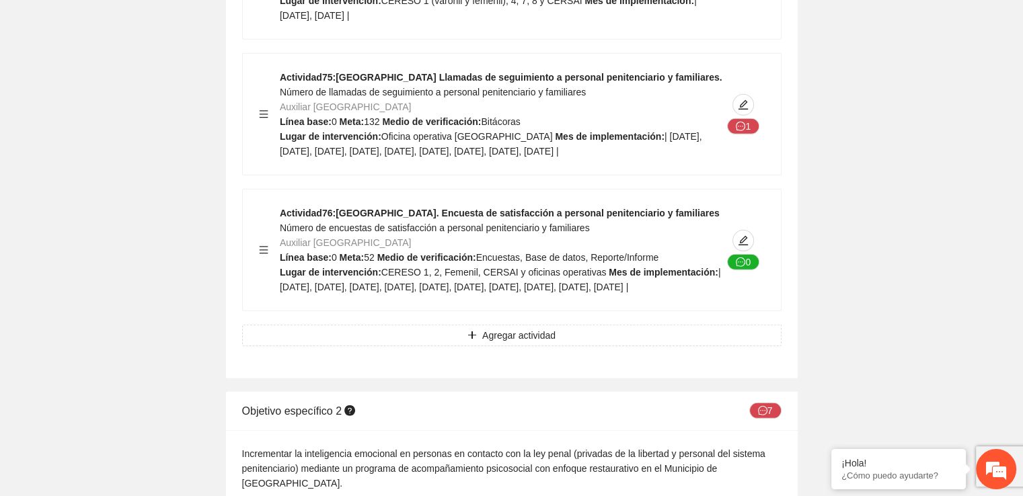
scroll to position [19350, 0]
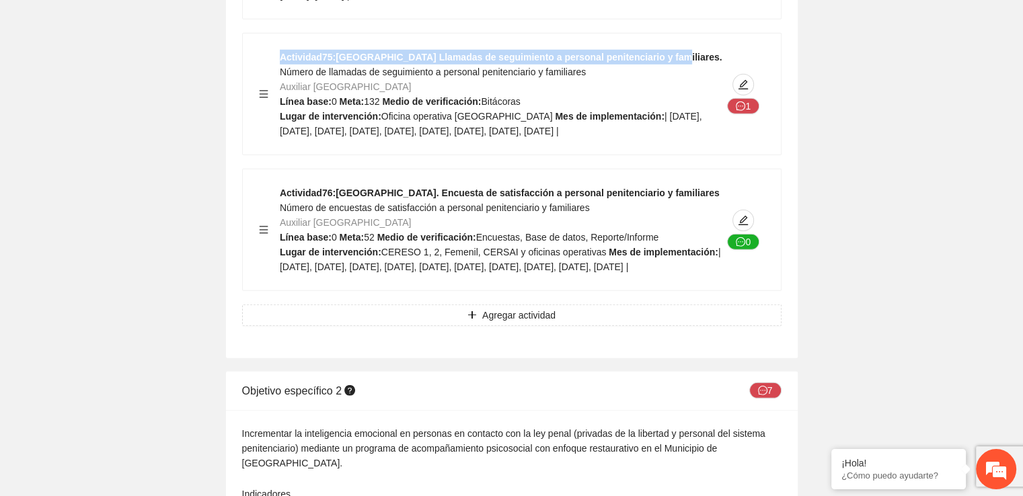
drag, startPoint x: 279, startPoint y: 116, endPoint x: 662, endPoint y: 118, distance: 382.6
click at [662, 118] on div "Actividad 75 : Chihuahua Llamadas de seguimiento a personal penitenciario y fam…" at bounding box center [501, 94] width 442 height 89
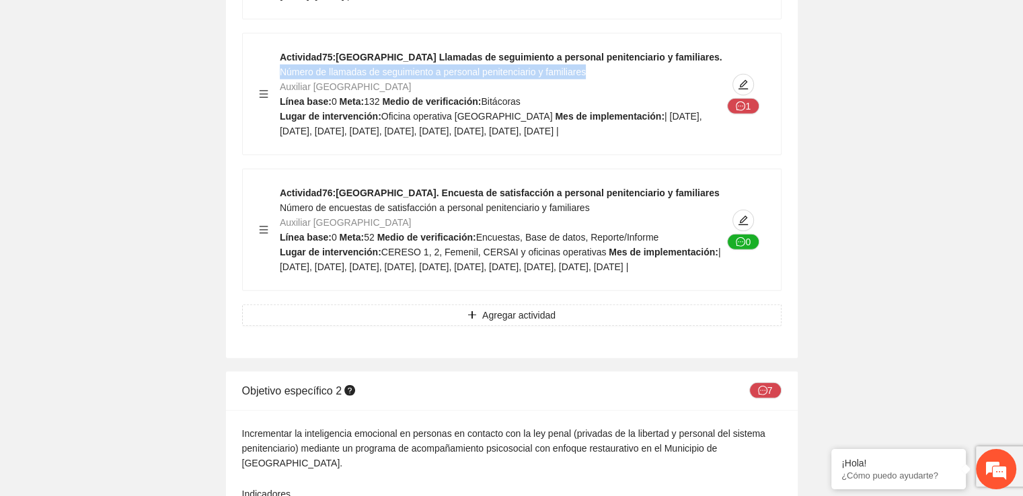
drag, startPoint x: 589, startPoint y: 139, endPoint x: 280, endPoint y: 141, distance: 309.3
click at [280, 138] on div "Actividad 75 : Chihuahua Llamadas de seguimiento a personal penitenciario y fam…" at bounding box center [501, 94] width 442 height 89
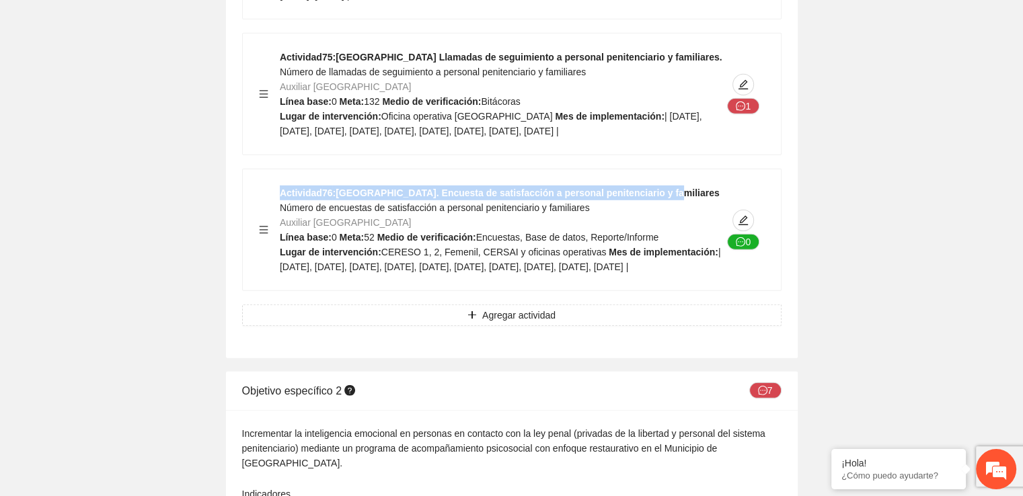
drag, startPoint x: 647, startPoint y: 253, endPoint x: 278, endPoint y: 252, distance: 369.8
click at [278, 252] on div "Actividad 76 : [GEOGRAPHIC_DATA]. Encuesta de satisfacción a personal penitenci…" at bounding box center [512, 230] width 506 height 89
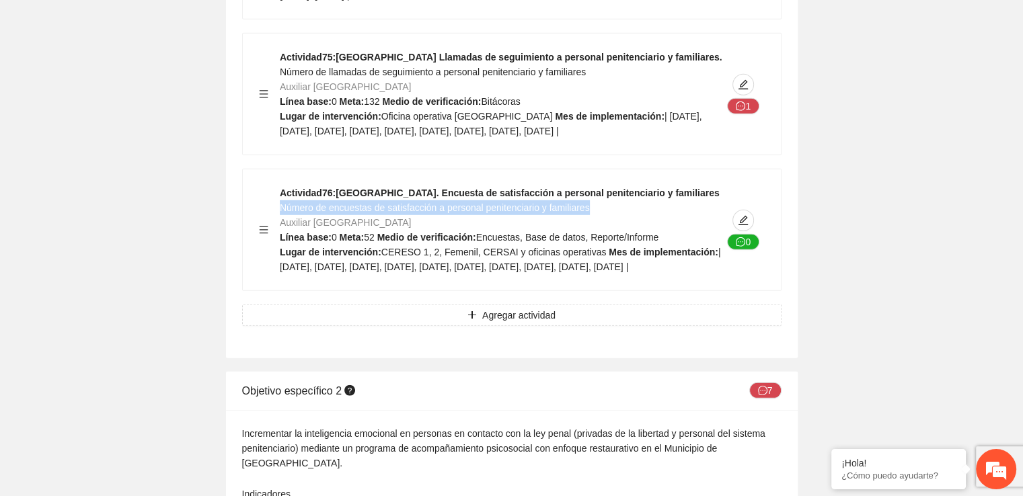
drag, startPoint x: 589, startPoint y: 272, endPoint x: 280, endPoint y: 275, distance: 309.3
click at [280, 274] on div "Actividad 76 : [GEOGRAPHIC_DATA]. Encuesta de satisfacción a personal penitenci…" at bounding box center [501, 230] width 442 height 89
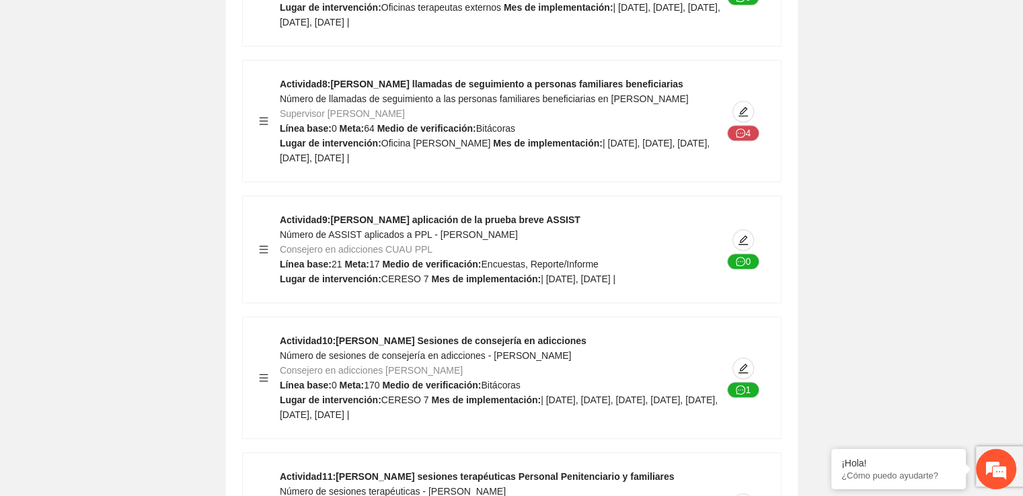
scroll to position [21441, 0]
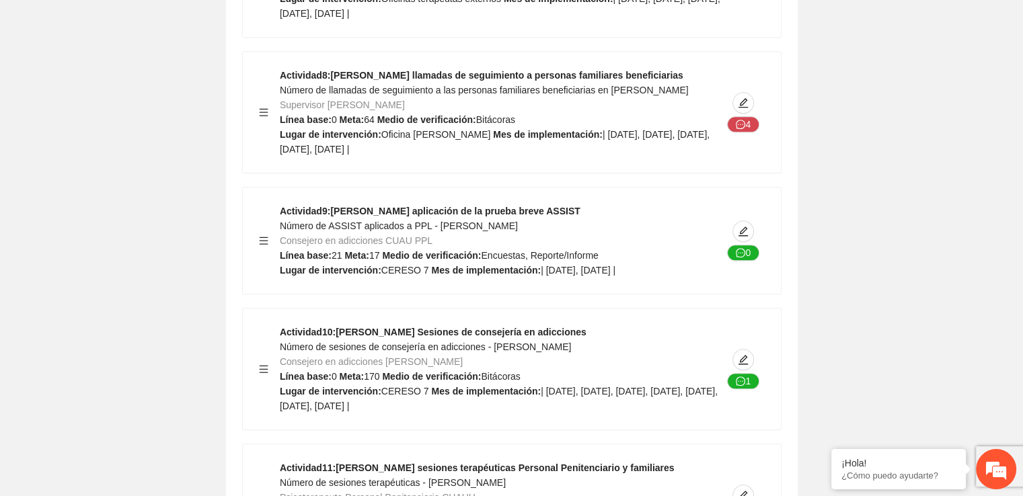
click at [543, 338] on strong "Actividad 10 : [PERSON_NAME] Sesiones de consejería en adicciones" at bounding box center [433, 332] width 307 height 11
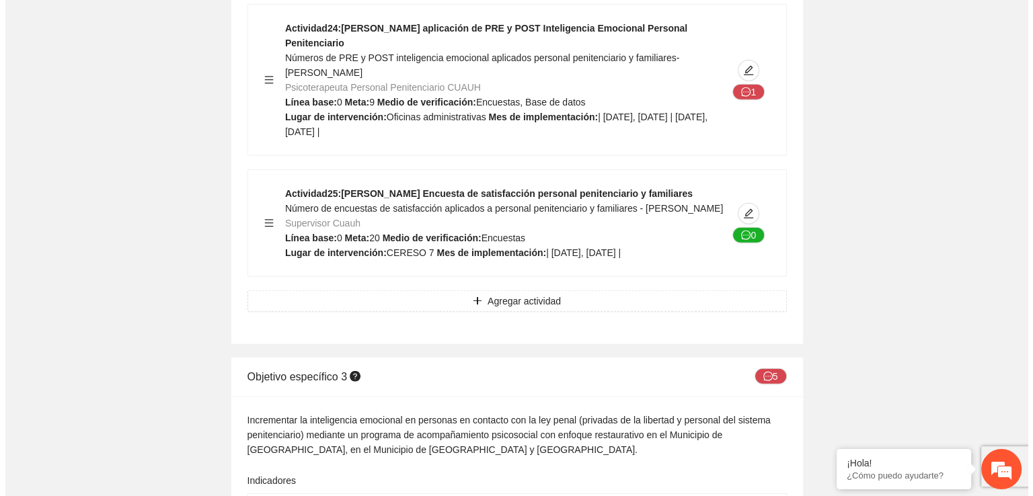
scroll to position [23714, 0]
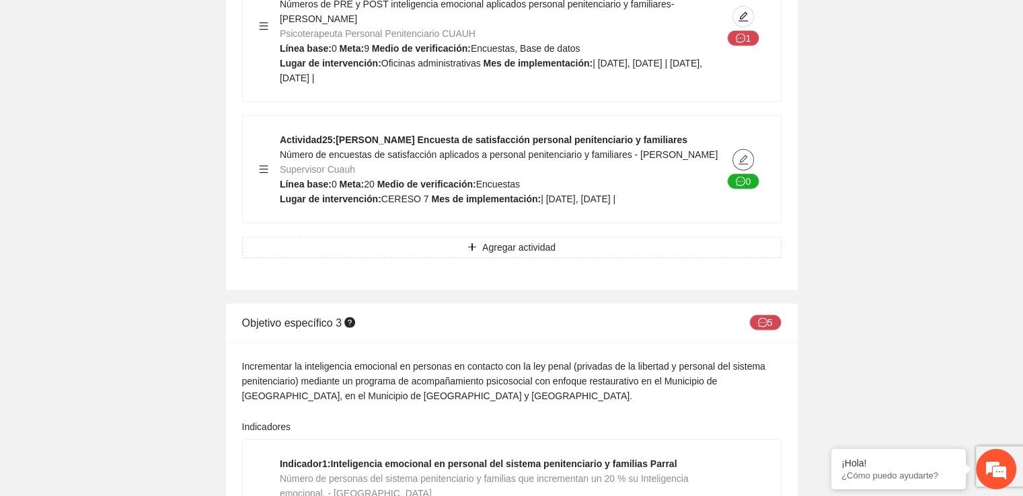
click at [745, 165] on icon "edit" at bounding box center [742, 159] width 9 height 9
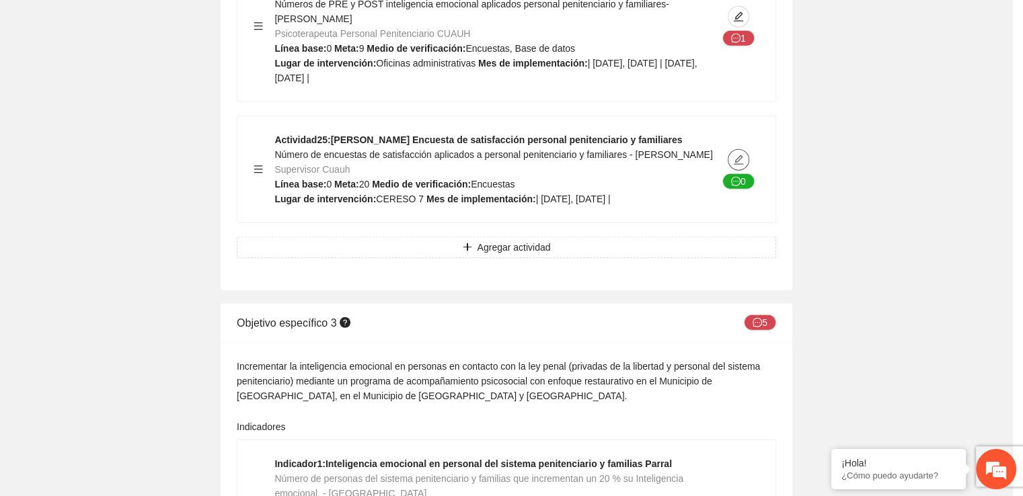
type textarea "********"
type input "**********"
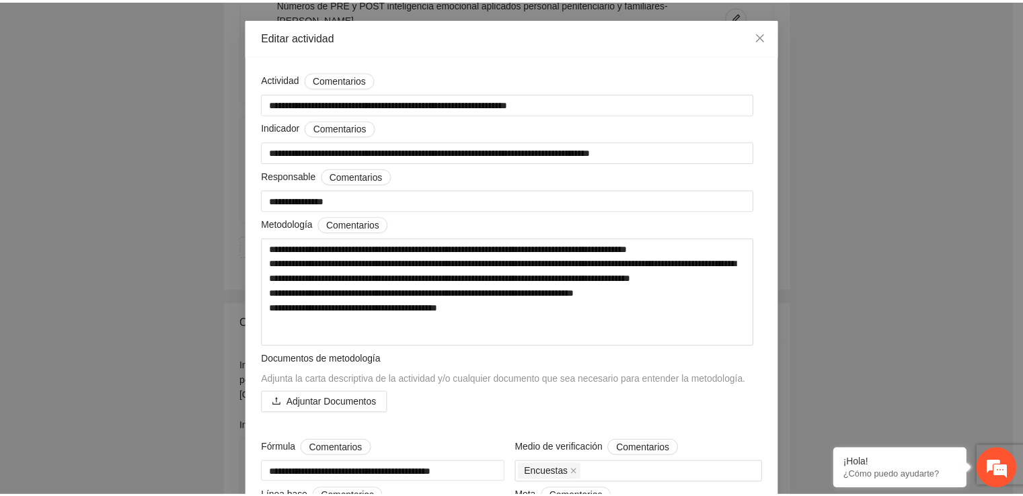
scroll to position [28, 0]
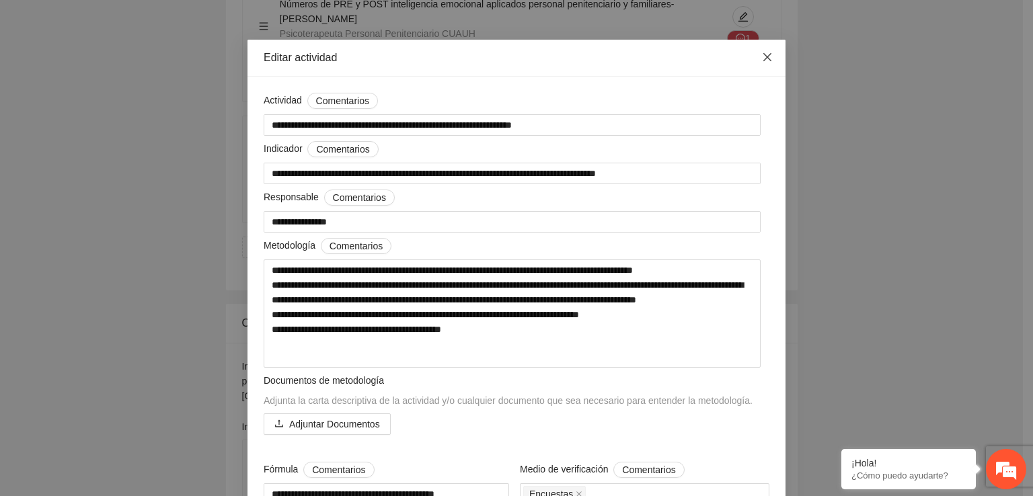
click at [764, 60] on icon "close" at bounding box center [767, 57] width 8 height 8
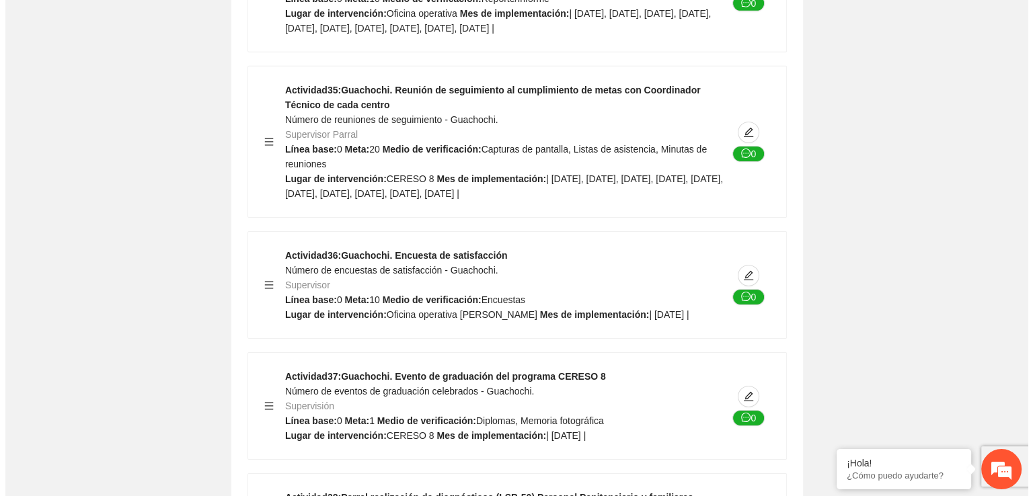
scroll to position [29940, 0]
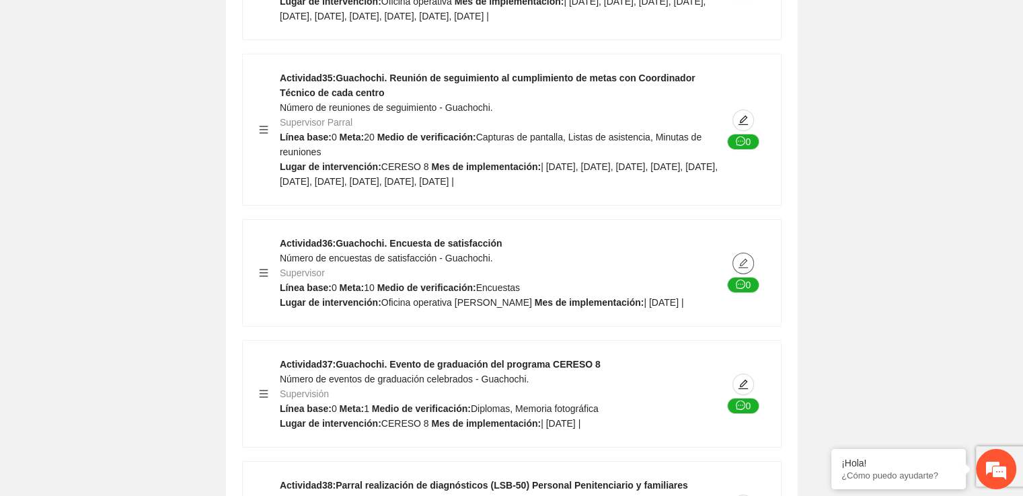
click at [745, 268] on icon "edit" at bounding box center [742, 262] width 9 height 9
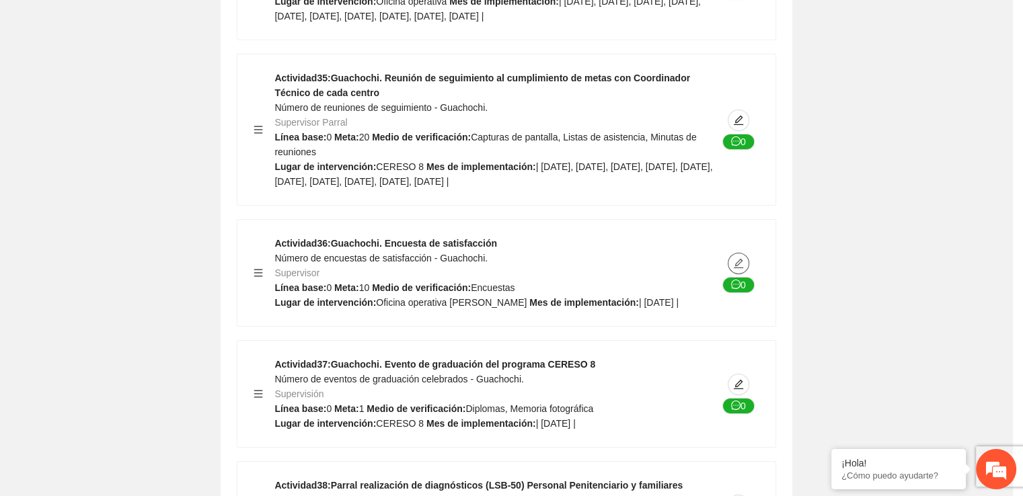
type textarea "**********"
type input "**********"
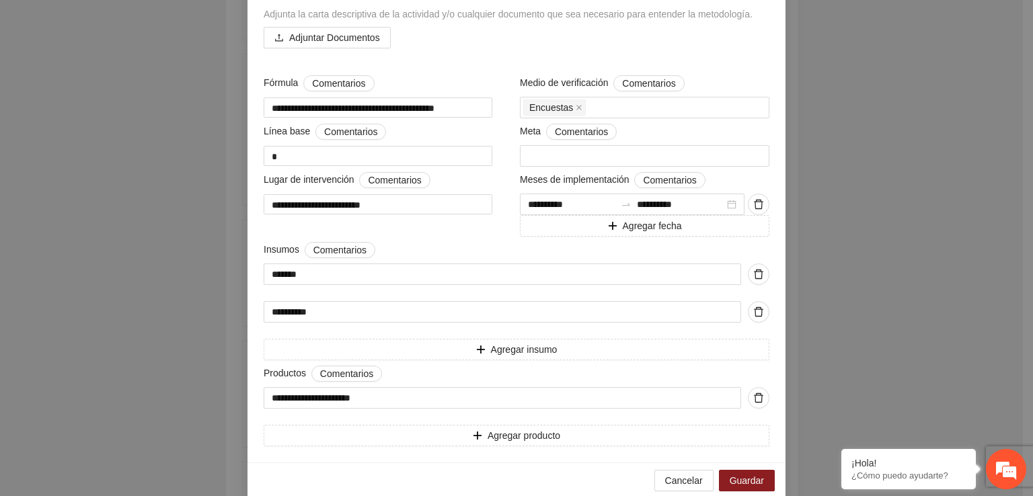
scroll to position [434, 0]
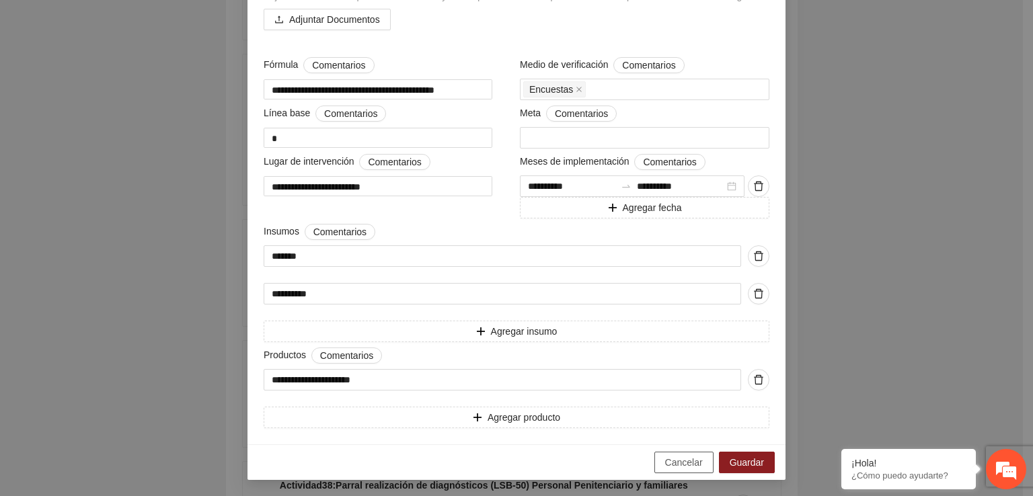
click at [676, 471] on button "Cancelar" at bounding box center [683, 463] width 59 height 22
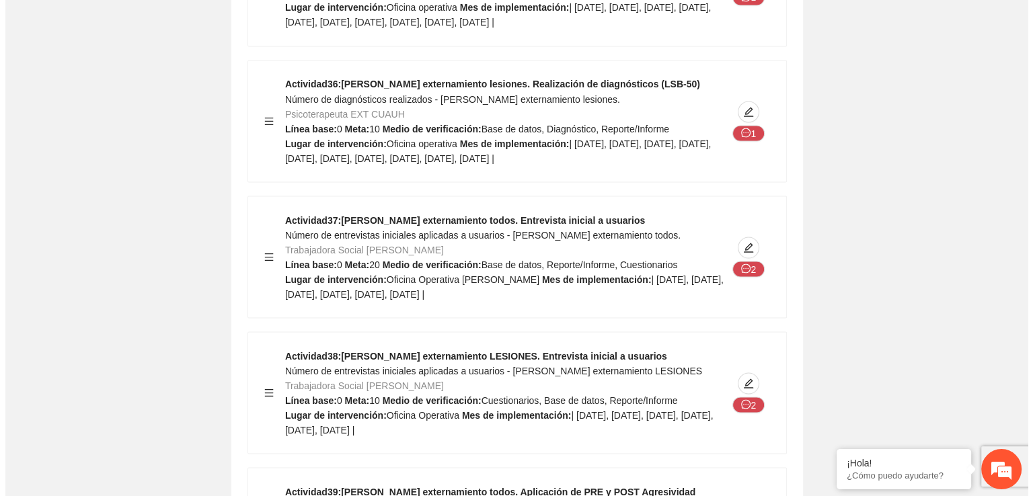
scroll to position [38307, 0]
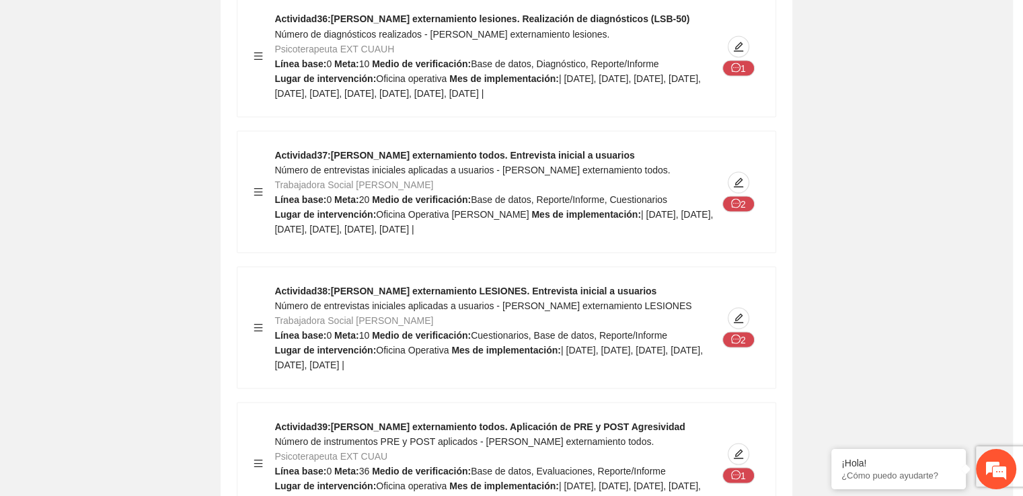
type textarea "**********"
type input "**********"
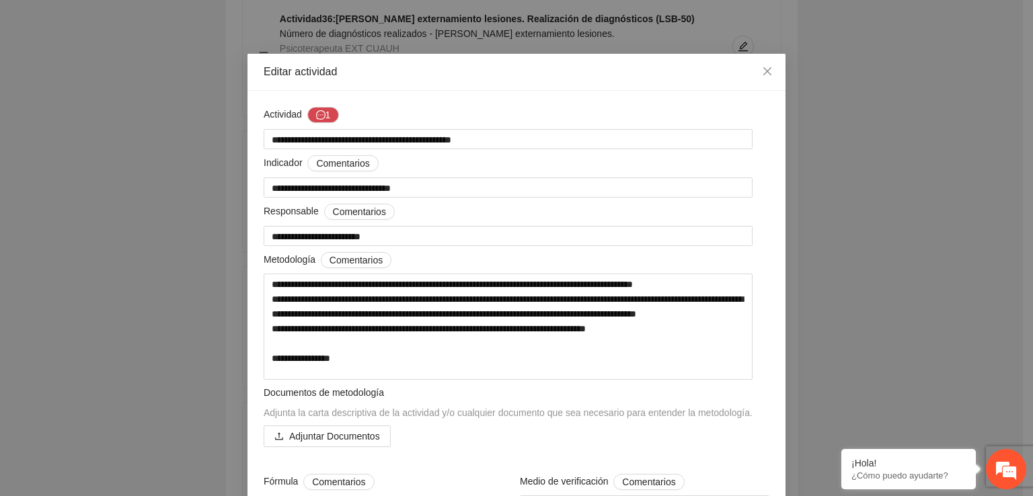
scroll to position [12, 0]
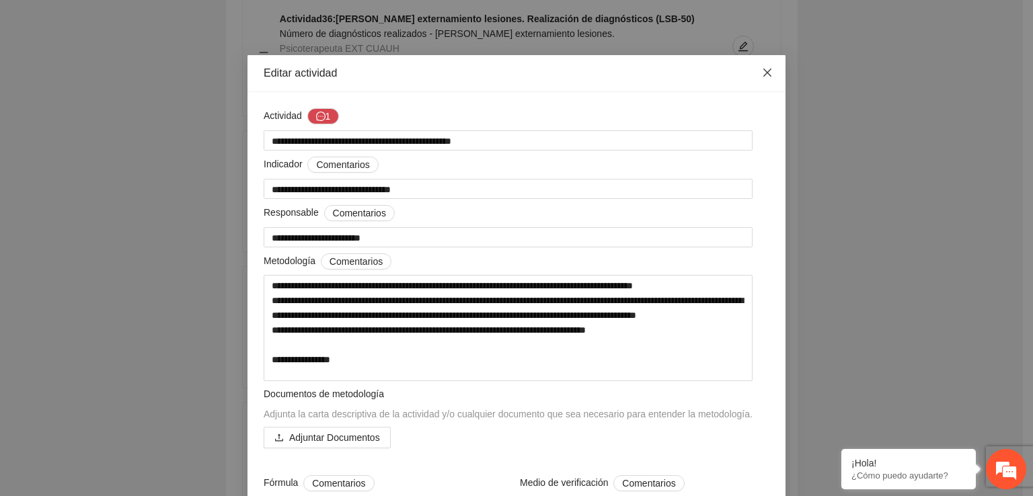
click at [762, 69] on icon "close" at bounding box center [767, 72] width 11 height 11
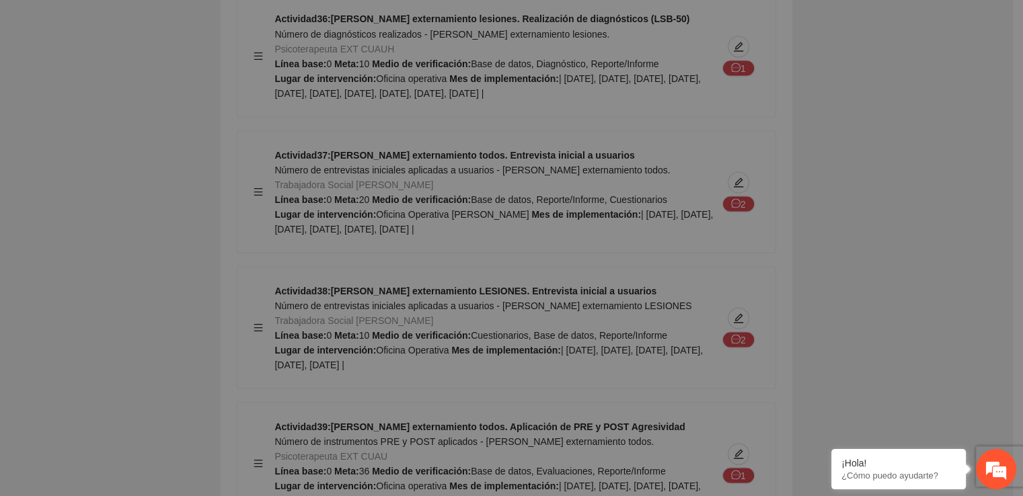
type textarea "**********"
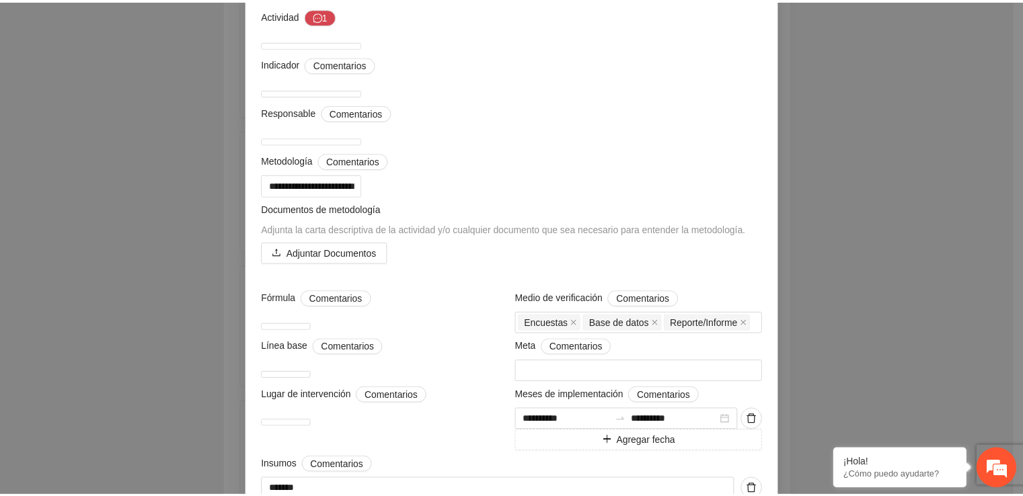
scroll to position [0, 0]
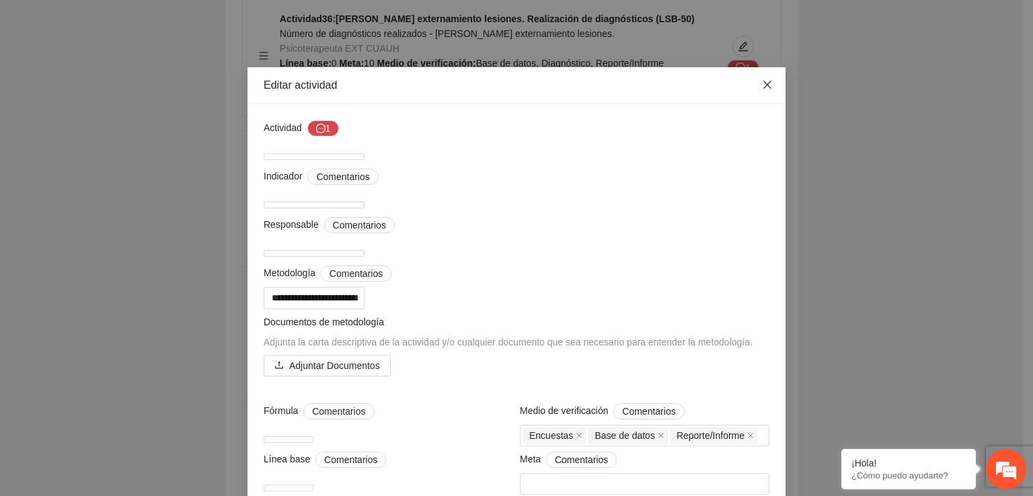
click at [753, 87] on span "Close" at bounding box center [767, 85] width 36 height 36
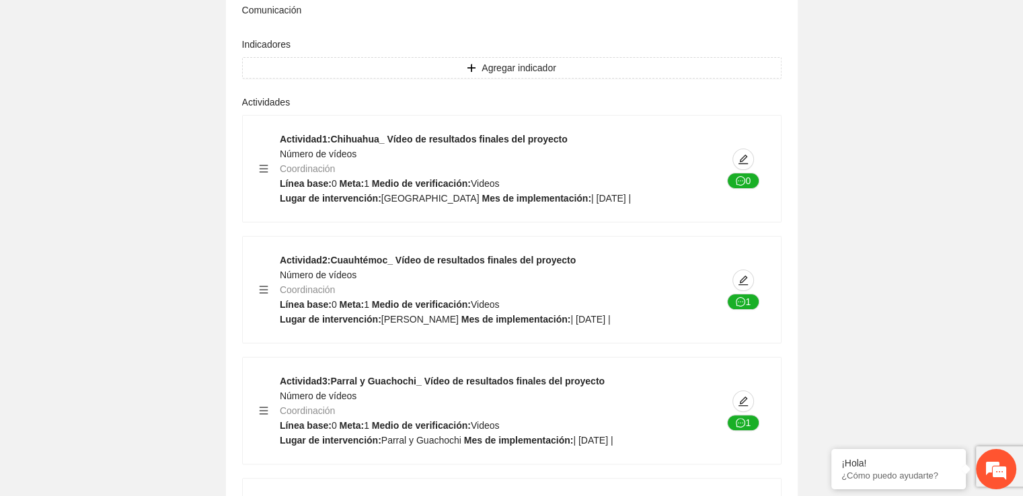
scroll to position [41153, 0]
